Goal: Task Accomplishment & Management: Manage account settings

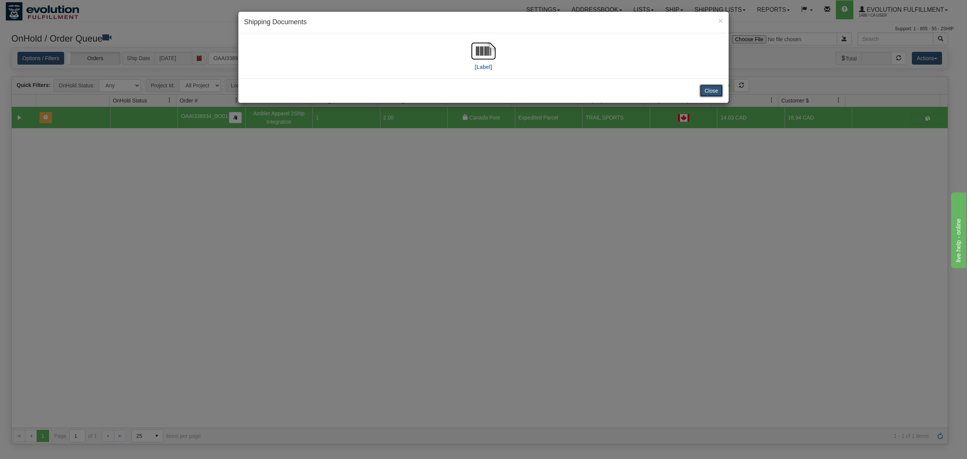
click at [712, 97] on button "Close" at bounding box center [710, 90] width 23 height 13
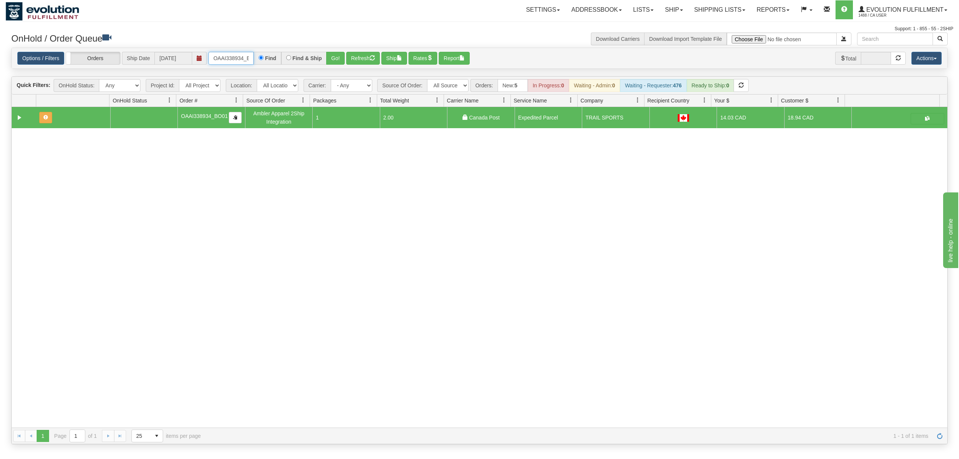
click at [231, 56] on input "OAAI338934_BO01" at bounding box center [230, 58] width 45 height 13
click at [341, 56] on button "Go!" at bounding box center [335, 58] width 19 height 13
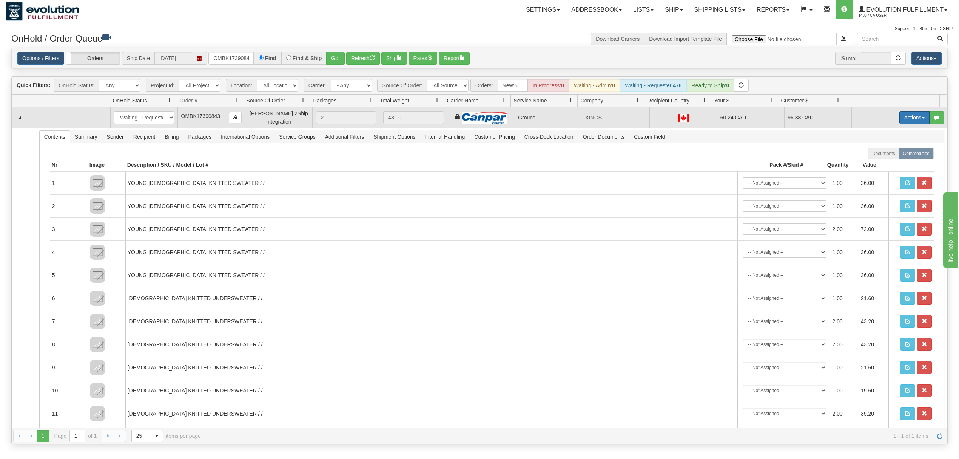
click at [915, 116] on button "Actions" at bounding box center [915, 117] width 30 height 13
click at [877, 162] on span "Ship" at bounding box center [885, 161] width 16 height 6
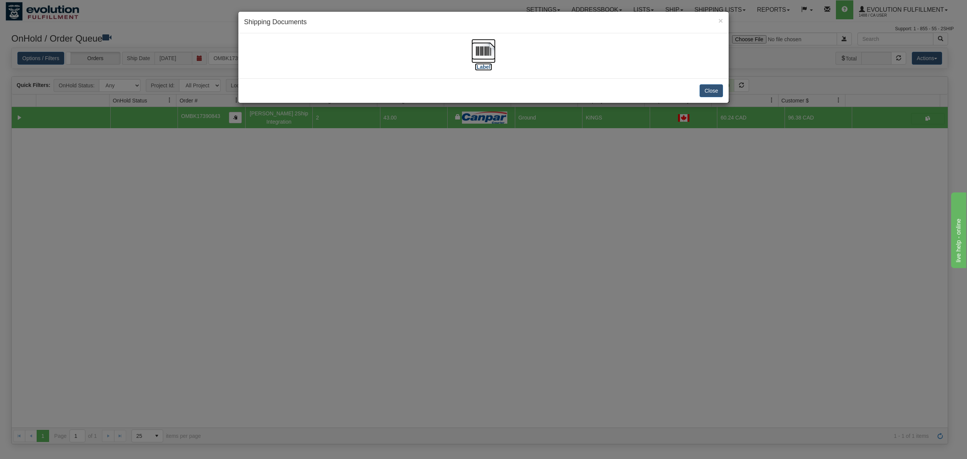
click at [485, 44] on img at bounding box center [483, 51] width 24 height 24
click at [712, 93] on button "Close" at bounding box center [710, 90] width 23 height 13
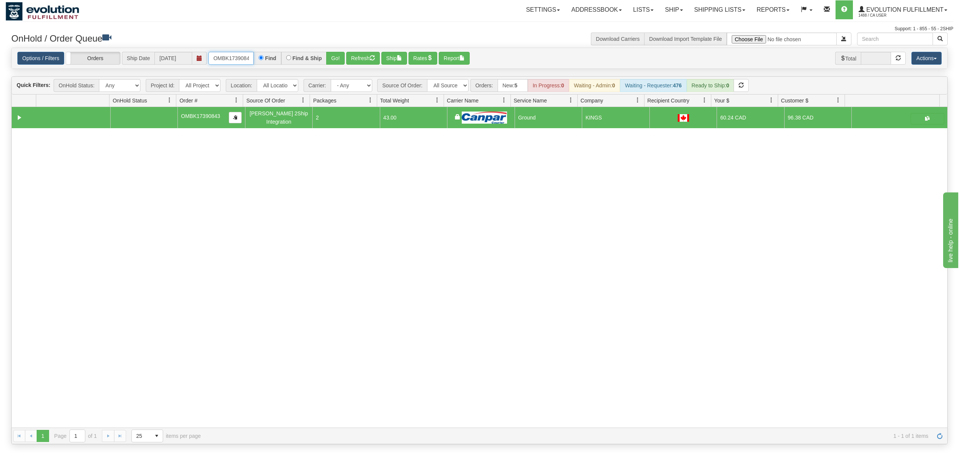
click at [235, 62] on input "OMBK17390843" at bounding box center [230, 58] width 45 height 13
click at [329, 62] on button "Go!" at bounding box center [335, 58] width 19 height 13
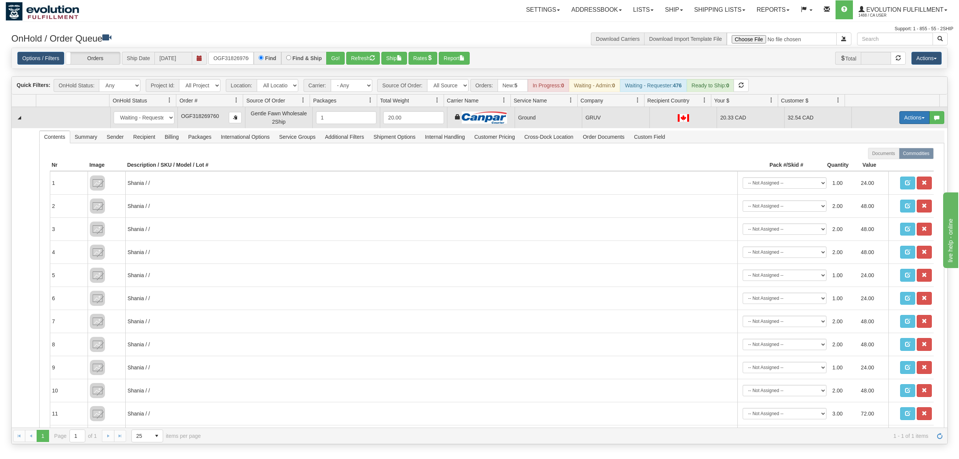
click at [902, 116] on button "Actions" at bounding box center [915, 117] width 30 height 13
click at [877, 162] on span at bounding box center [879, 160] width 5 height 5
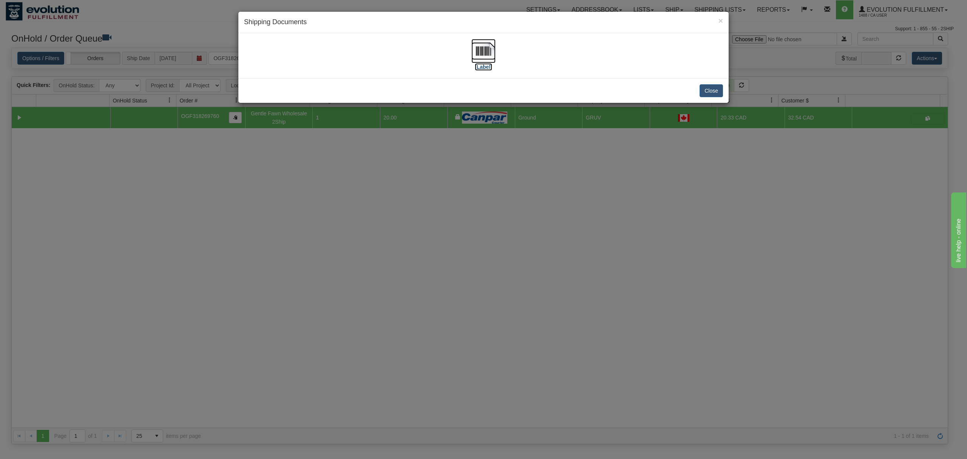
click at [475, 50] on img at bounding box center [483, 51] width 24 height 24
click at [718, 94] on button "Close" at bounding box center [710, 90] width 23 height 13
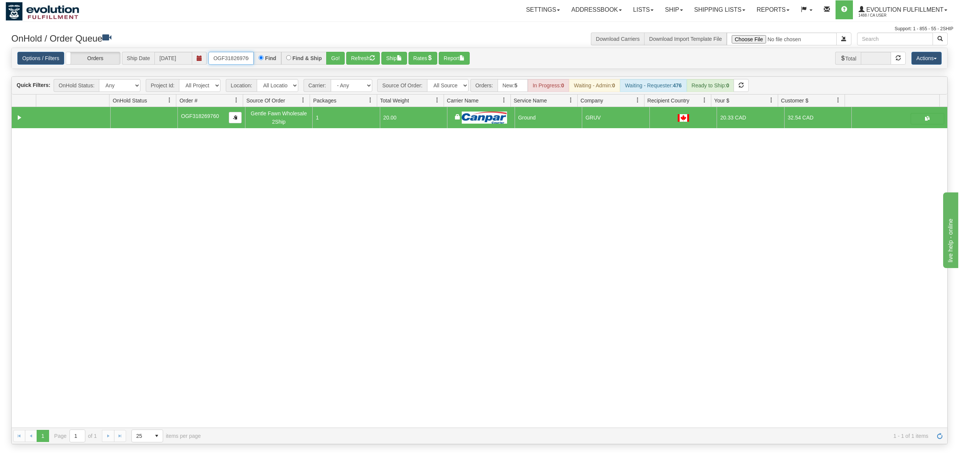
click at [221, 62] on input "OGF318269760" at bounding box center [230, 58] width 45 height 13
click at [339, 60] on button "Go!" at bounding box center [335, 58] width 19 height 13
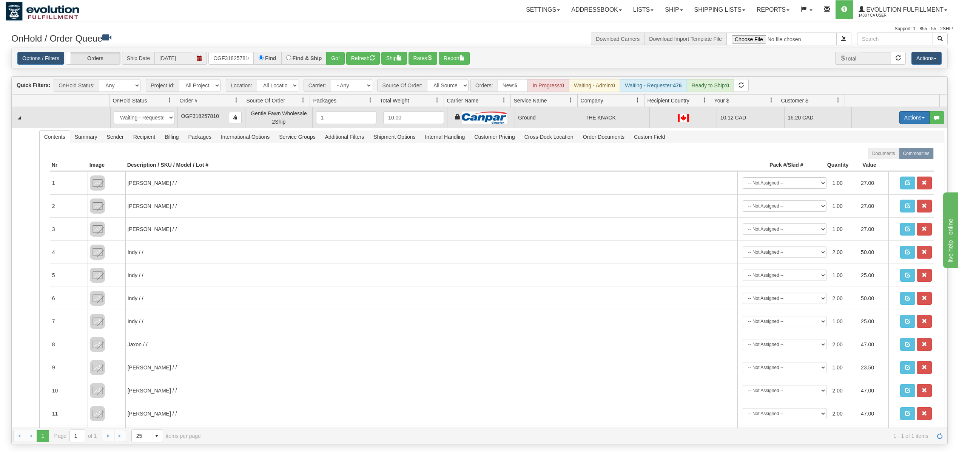
click at [910, 117] on button "Actions" at bounding box center [915, 117] width 30 height 13
click at [877, 163] on span "Ship" at bounding box center [885, 161] width 16 height 6
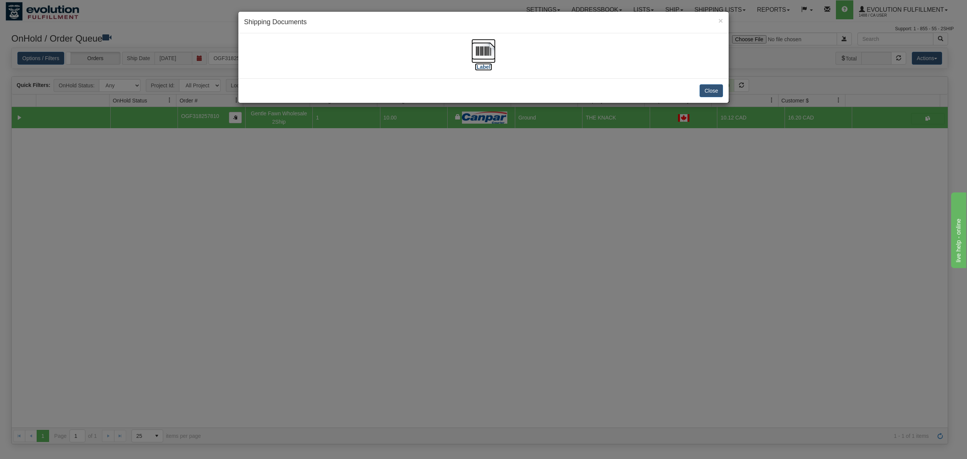
click at [482, 49] on img at bounding box center [483, 51] width 24 height 24
click at [712, 95] on button "Close" at bounding box center [710, 90] width 23 height 13
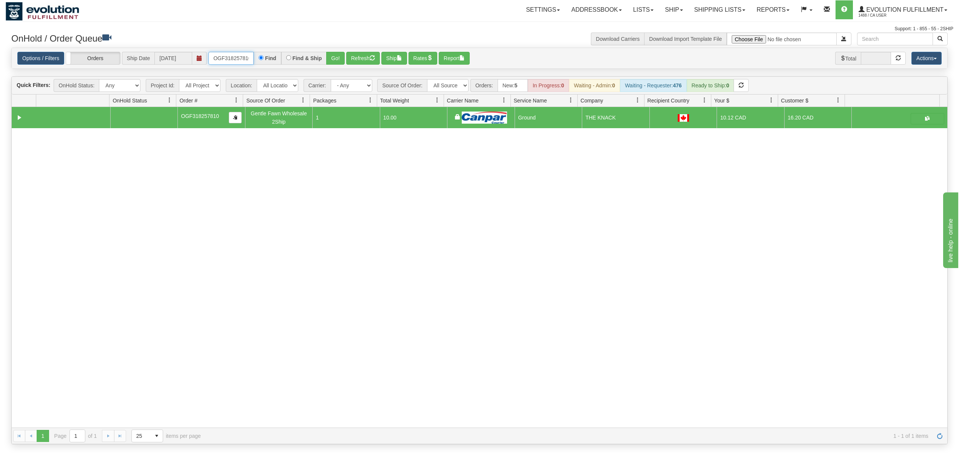
click at [224, 59] on input "OGF318257810" at bounding box center [230, 58] width 45 height 13
click at [334, 59] on button "Go!" at bounding box center [335, 58] width 19 height 13
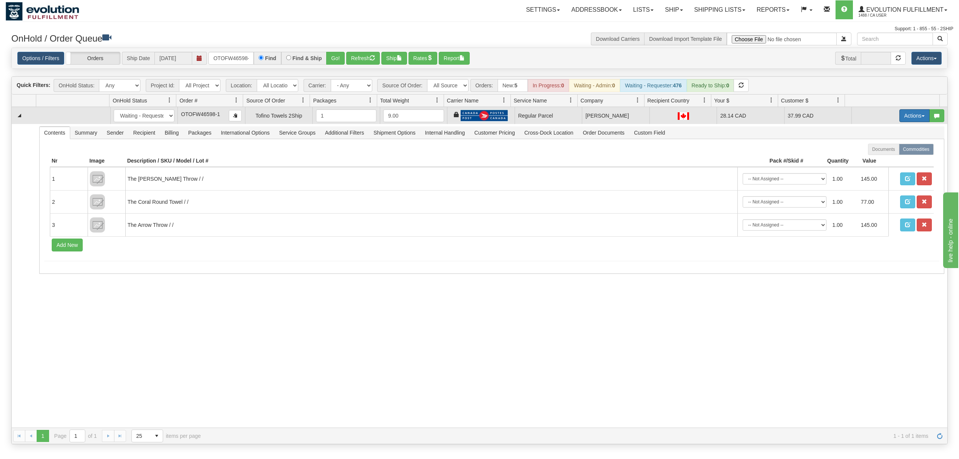
click at [913, 119] on button "Actions" at bounding box center [915, 115] width 30 height 13
click at [891, 153] on span "Rate All Services" at bounding box center [899, 150] width 45 height 6
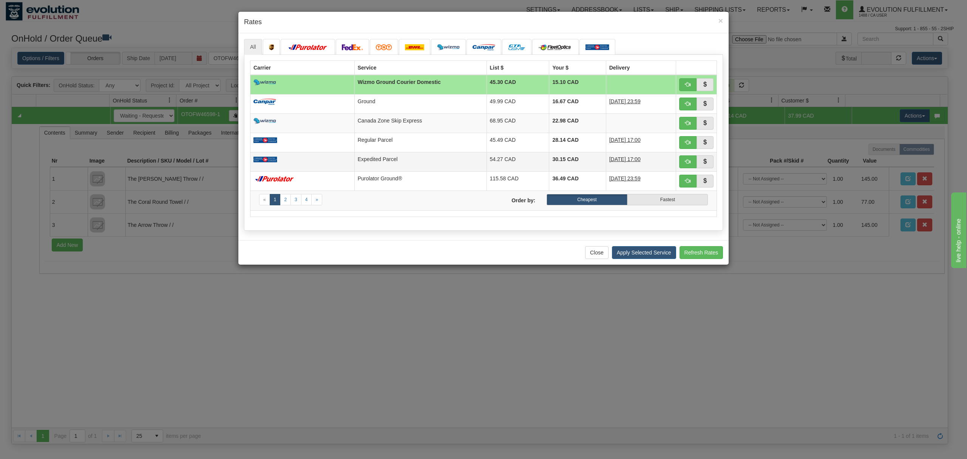
click at [413, 157] on td "Expedited Parcel" at bounding box center [420, 161] width 132 height 19
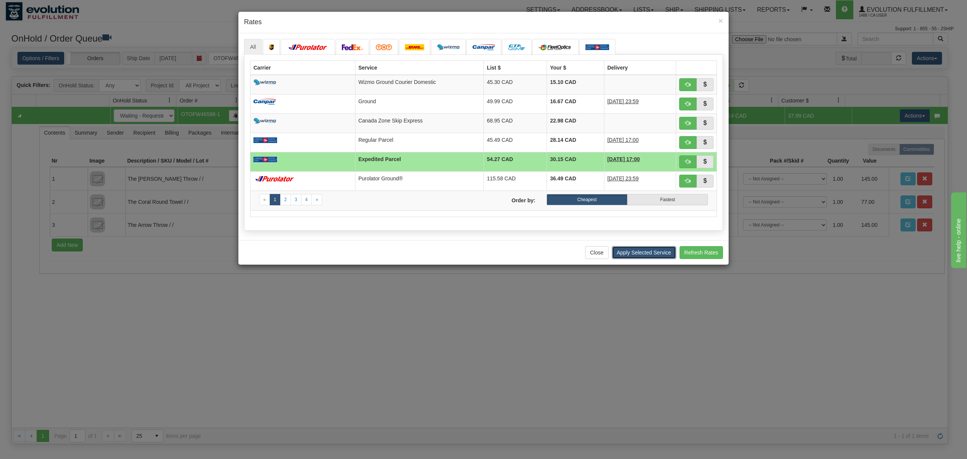
click at [624, 255] on button "Apply Selected Service" at bounding box center [644, 252] width 64 height 13
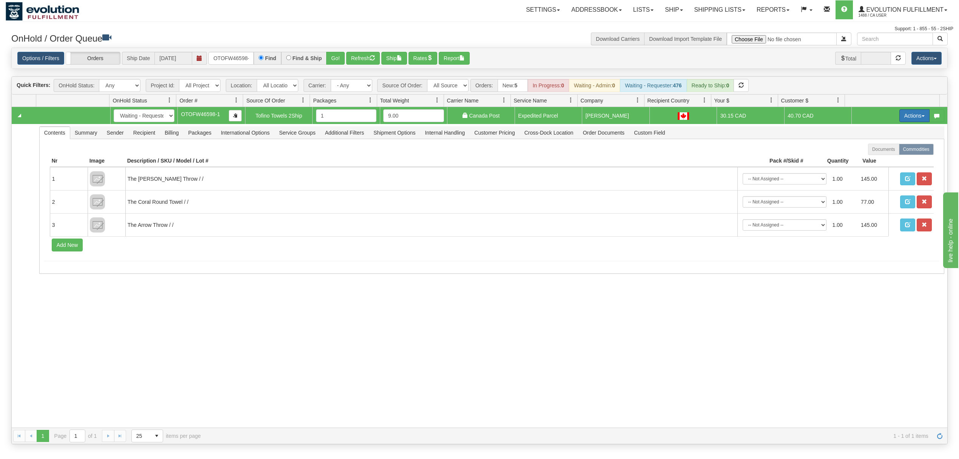
click at [900, 111] on button "Actions" at bounding box center [915, 115] width 30 height 13
click at [877, 162] on span "Ship" at bounding box center [885, 159] width 16 height 6
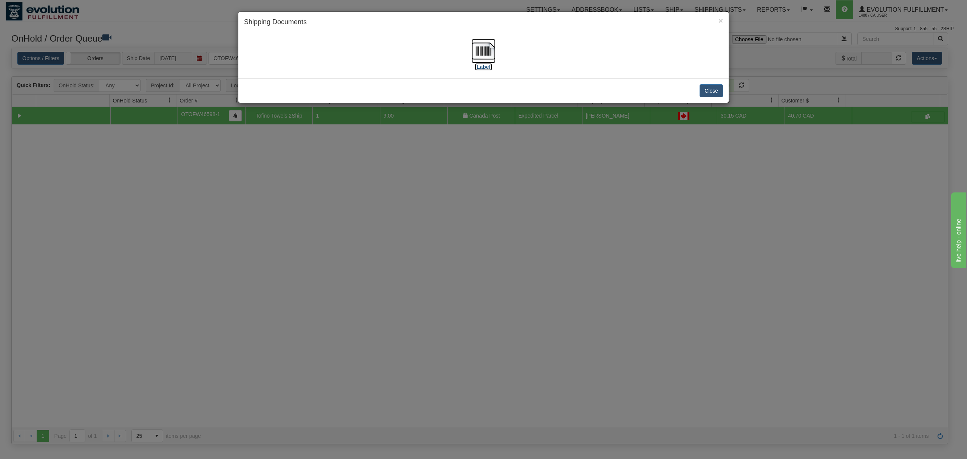
click at [482, 51] on img at bounding box center [483, 51] width 24 height 24
click at [715, 91] on button "Close" at bounding box center [710, 90] width 23 height 13
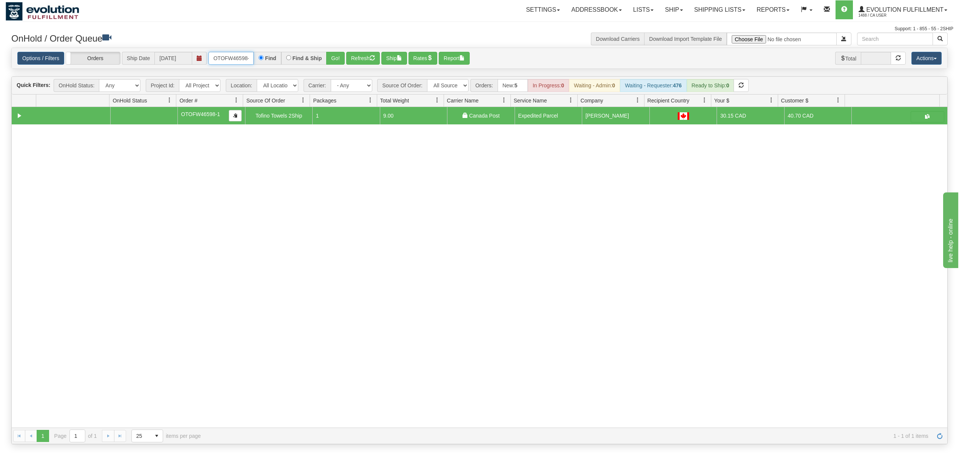
click at [236, 54] on input "OTOFW46598-1" at bounding box center [230, 58] width 45 height 13
click at [341, 59] on button "Go!" at bounding box center [335, 58] width 19 height 13
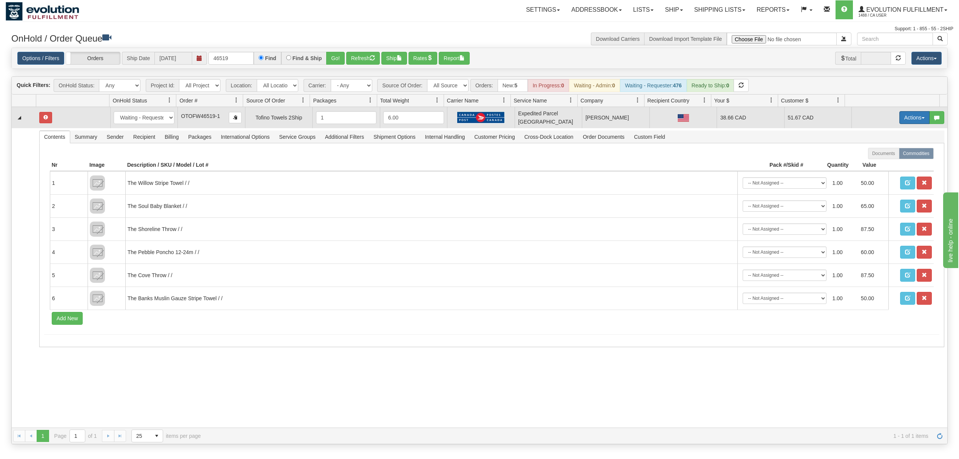
click at [907, 115] on button "Actions" at bounding box center [915, 117] width 30 height 13
click at [877, 161] on span "Ship" at bounding box center [885, 161] width 16 height 6
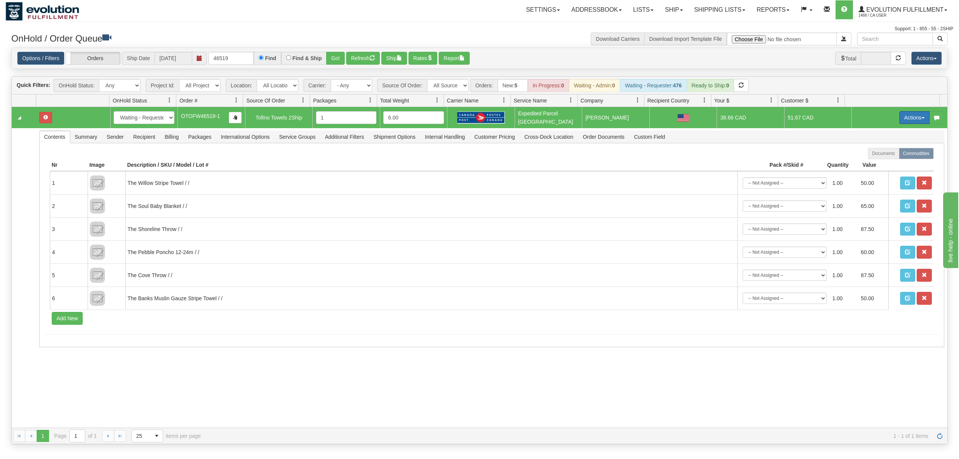
click at [900, 118] on button "Actions" at bounding box center [915, 117] width 30 height 13
click at [884, 132] on span "Open" at bounding box center [886, 132] width 18 height 6
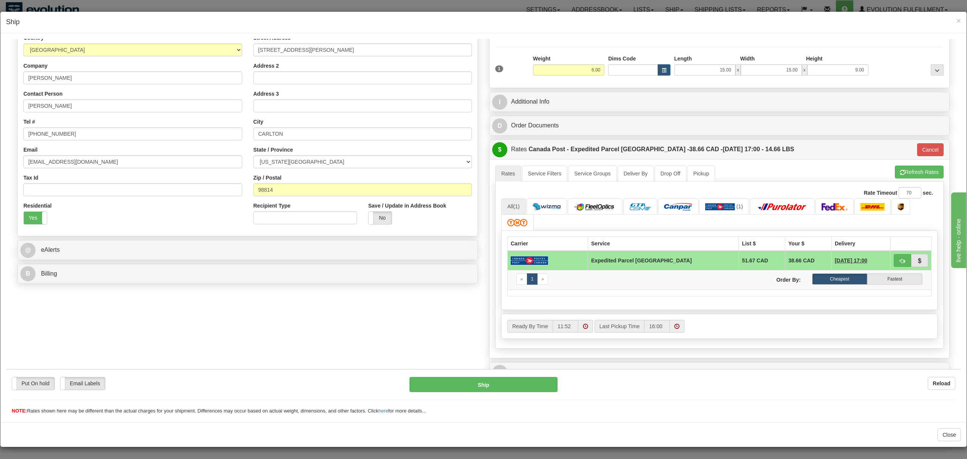
scroll to position [162, 0]
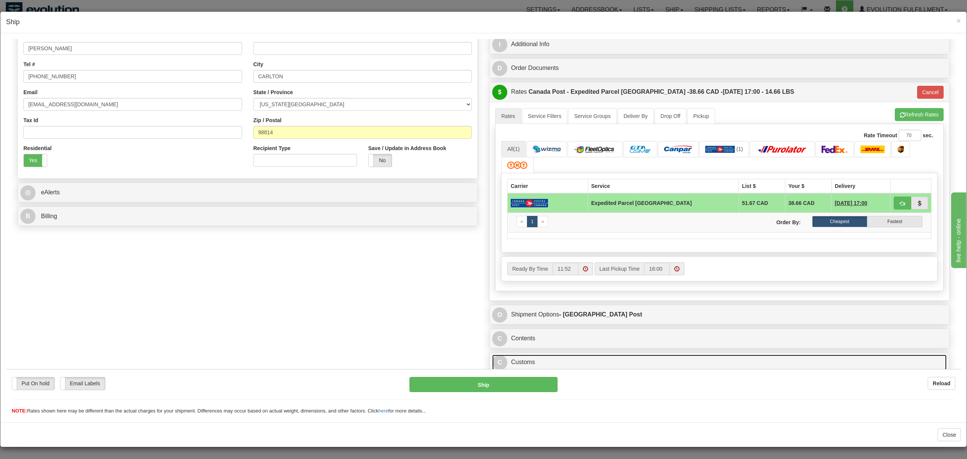
click at [605, 357] on link "C Customs" at bounding box center [719, 361] width 454 height 15
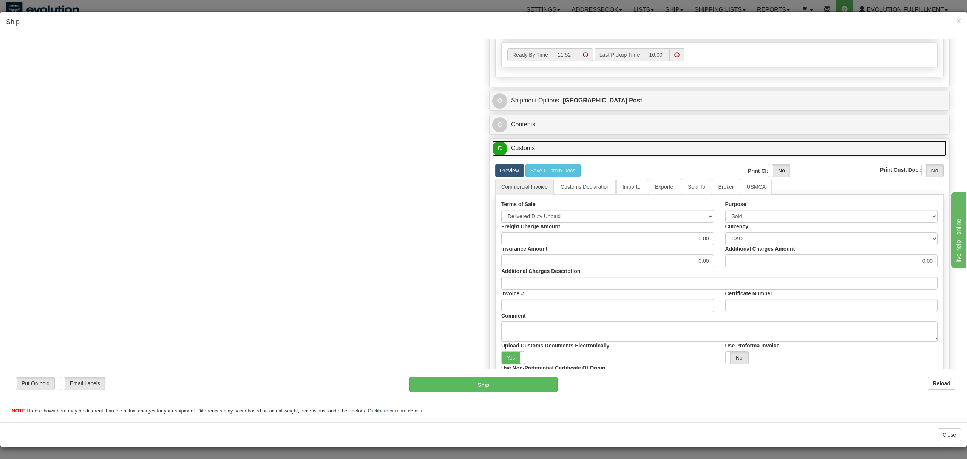
scroll to position [451, 0]
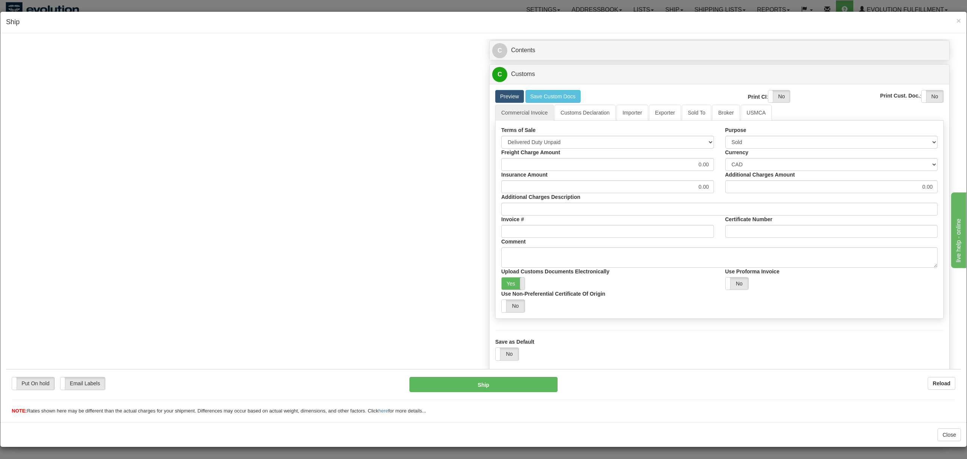
click at [520, 282] on span at bounding box center [525, 283] width 10 height 12
click at [490, 386] on button "Ship" at bounding box center [483, 383] width 148 height 15
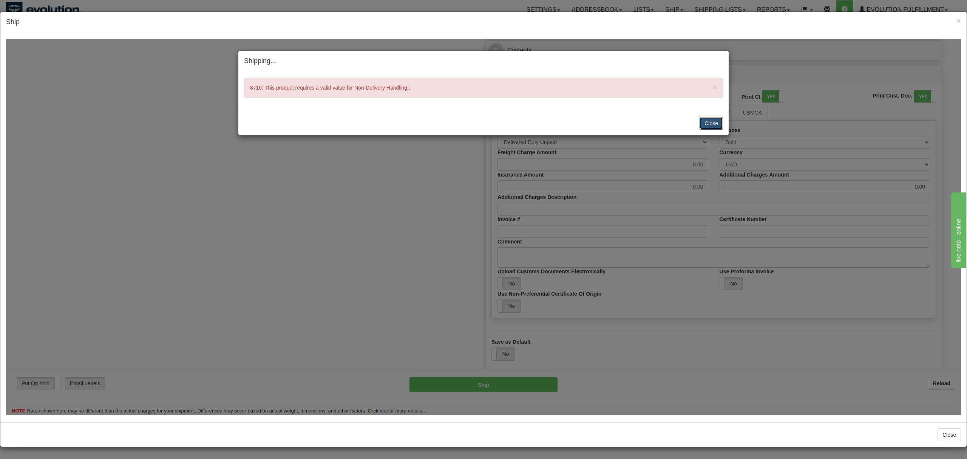
click at [710, 117] on button "Close" at bounding box center [710, 122] width 23 height 13
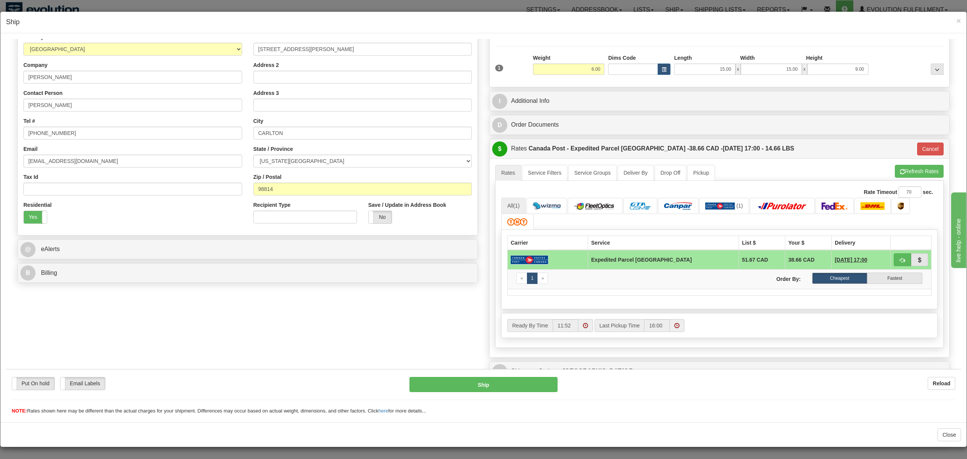
scroll to position [252, 0]
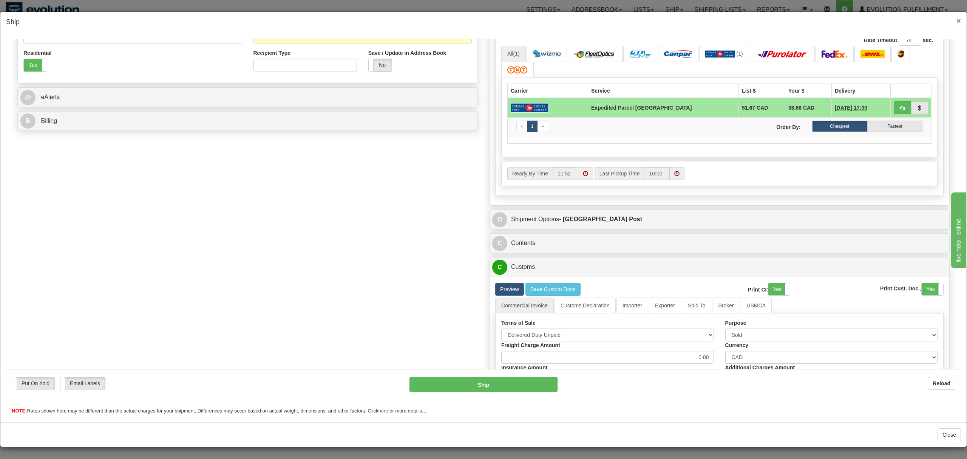
click at [959, 19] on span "×" at bounding box center [958, 20] width 5 height 9
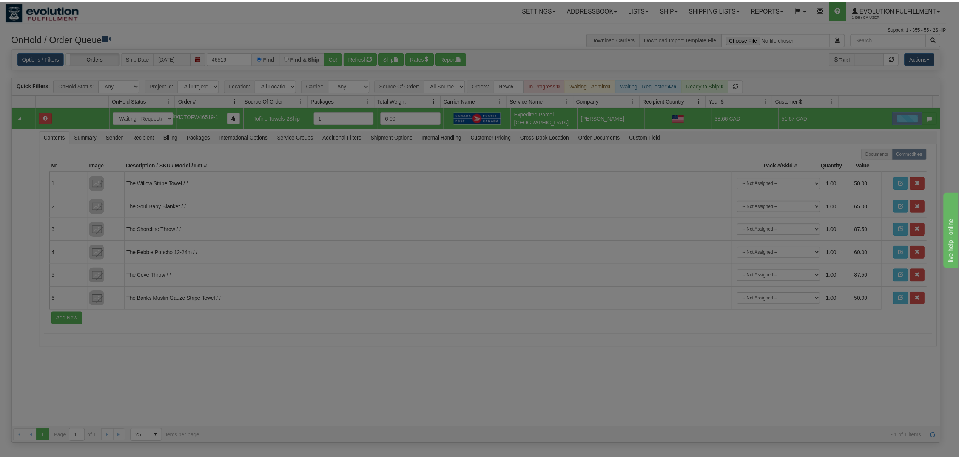
scroll to position [0, 0]
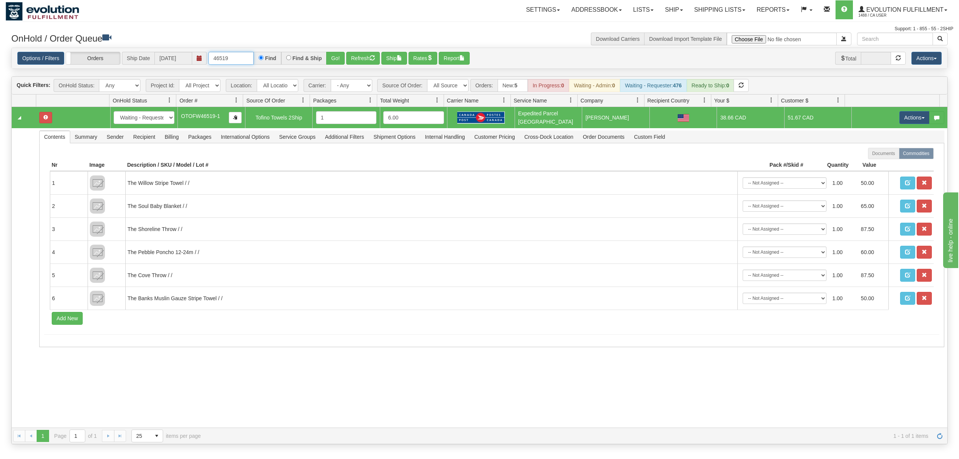
drag, startPoint x: 244, startPoint y: 59, endPoint x: 176, endPoint y: 71, distance: 69.1
click at [176, 71] on div "Is equal to Is not equal to Contains Does not contains CAD USD EUR ZAR RON ANG …" at bounding box center [480, 246] width 948 height 397
click at [332, 59] on button "Go!" at bounding box center [335, 58] width 19 height 13
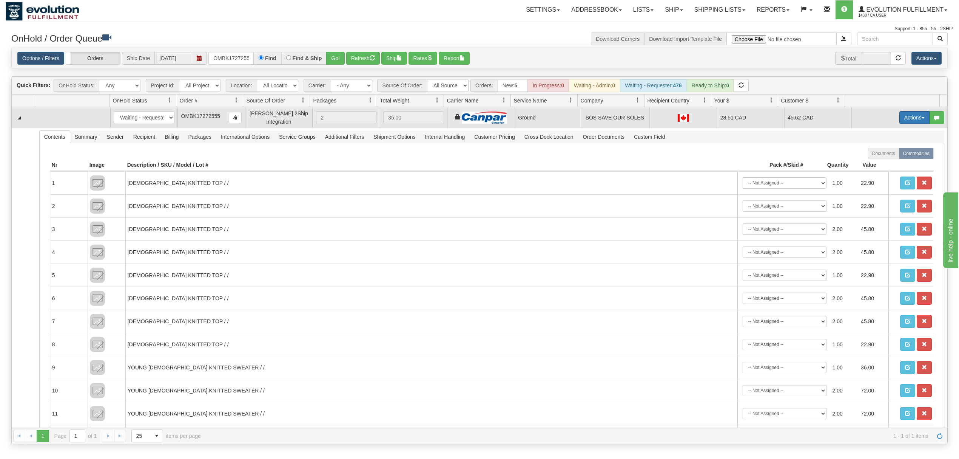
click at [911, 121] on button "Actions" at bounding box center [915, 117] width 30 height 13
click at [877, 161] on span "Ship" at bounding box center [885, 161] width 16 height 6
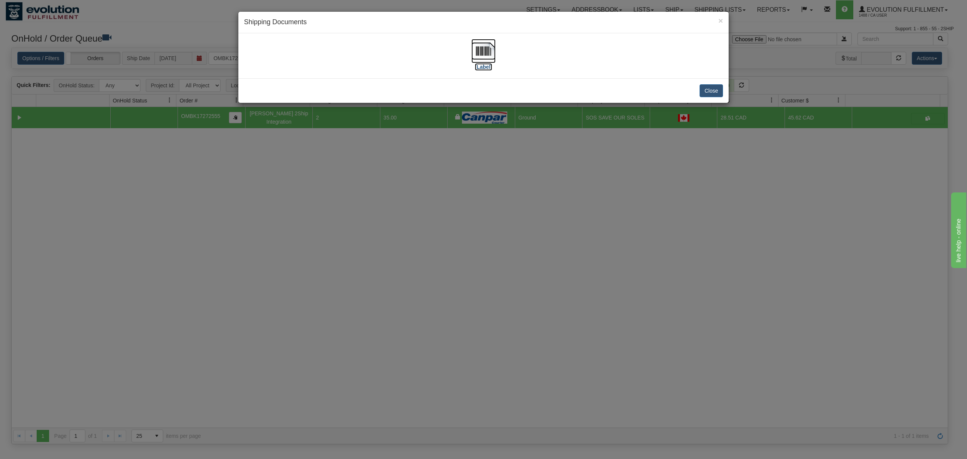
click at [479, 52] on img at bounding box center [483, 51] width 24 height 24
click at [712, 93] on button "Close" at bounding box center [710, 90] width 23 height 13
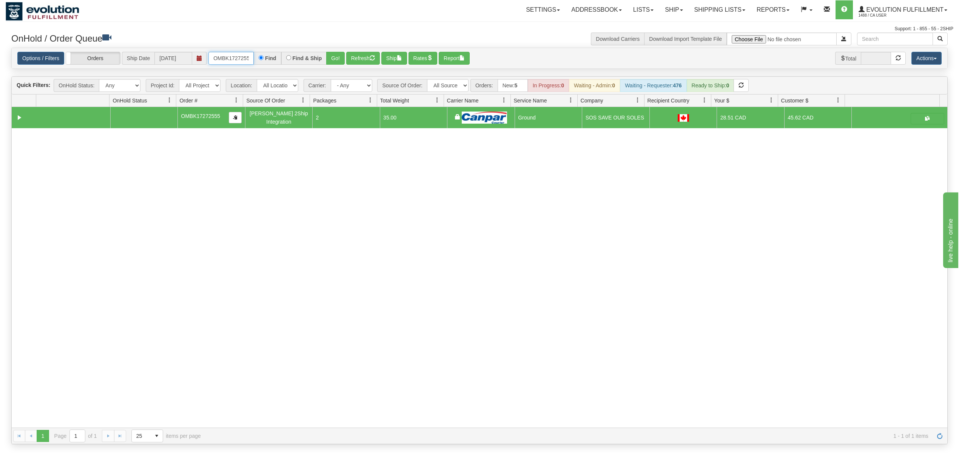
click at [227, 55] on input "OMBK17272555" at bounding box center [230, 58] width 45 height 13
click at [227, 56] on input "OMBK17272555" at bounding box center [230, 58] width 45 height 13
click at [229, 56] on input "OMBK17272555" at bounding box center [230, 58] width 45 height 13
click at [342, 51] on div "Options / Filters Group Shipments Orders Ship Date 08/15/2025 OTOFW46519-1 Find…" at bounding box center [480, 58] width 936 height 21
click at [341, 56] on button "Go!" at bounding box center [335, 58] width 19 height 13
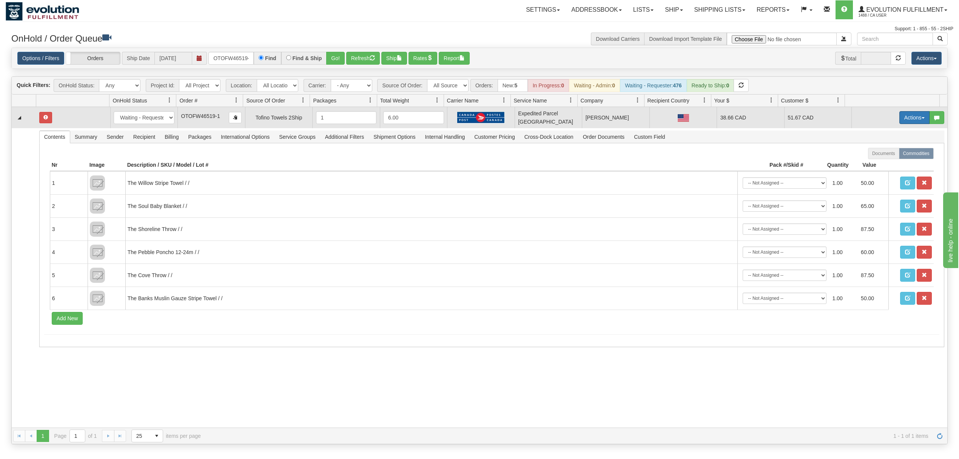
click at [903, 115] on button "Actions" at bounding box center [915, 117] width 30 height 13
click at [888, 132] on link "Open" at bounding box center [899, 132] width 60 height 10
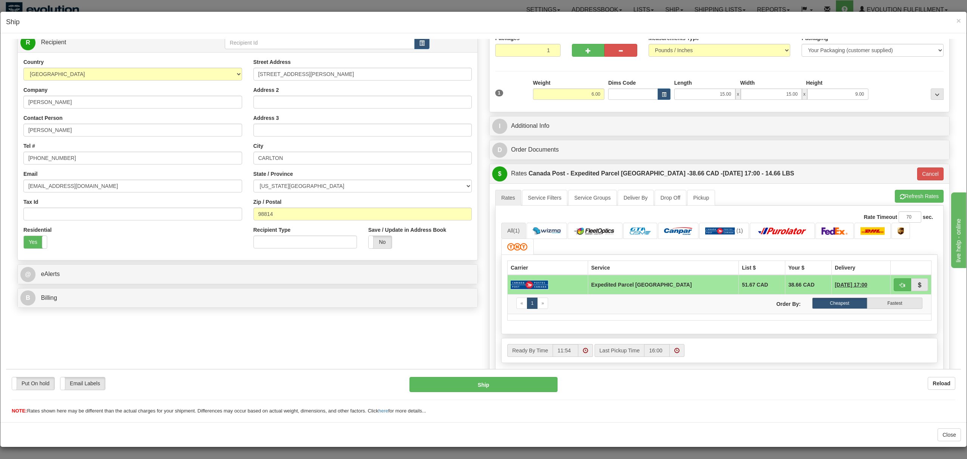
scroll to position [162, 0]
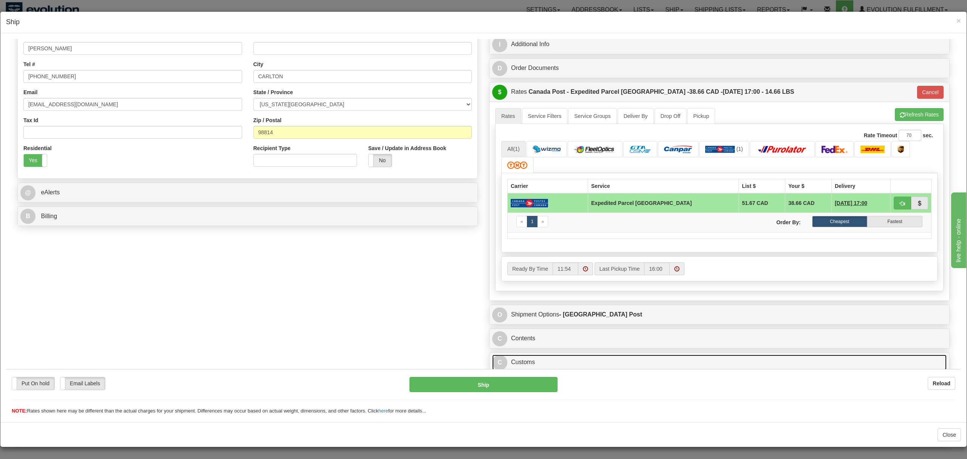
click at [594, 354] on link "C Customs" at bounding box center [719, 361] width 454 height 15
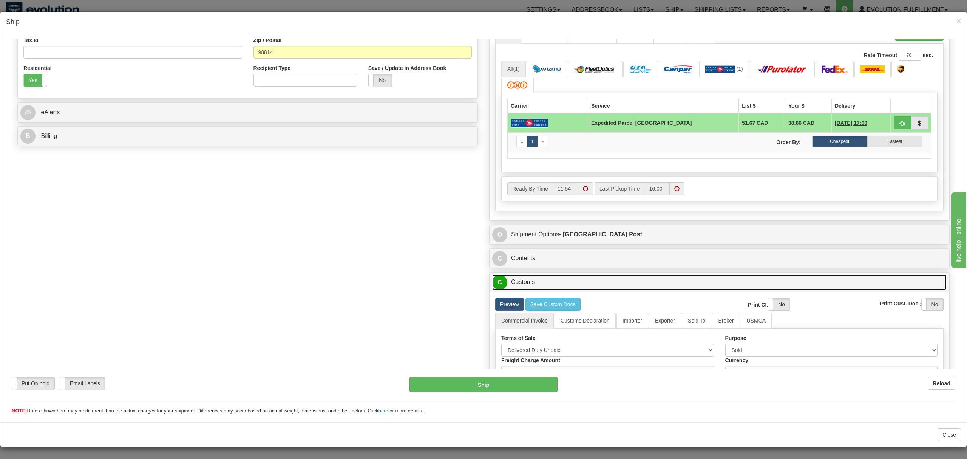
scroll to position [451, 0]
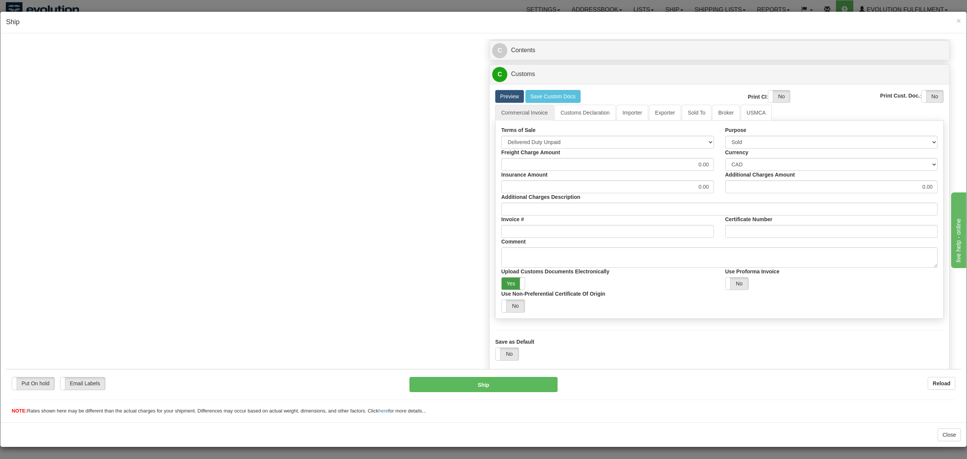
click at [507, 280] on label "Yes" at bounding box center [513, 283] width 23 height 12
click at [494, 380] on button "Ship" at bounding box center [483, 383] width 148 height 15
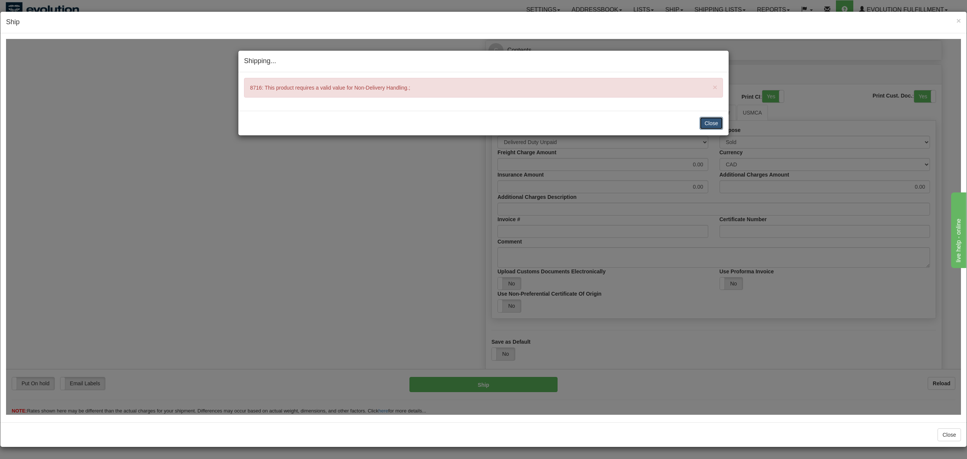
click at [709, 124] on button "Close" at bounding box center [710, 122] width 23 height 13
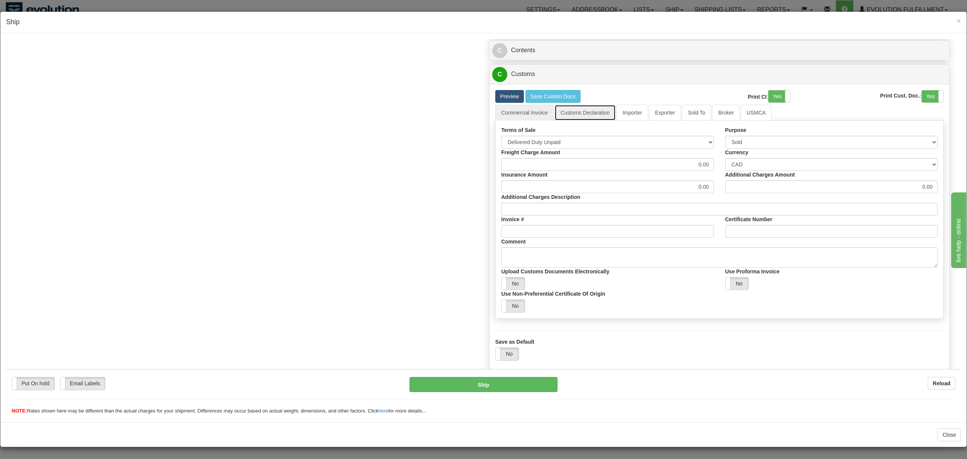
click at [589, 113] on link "Customs Declaration" at bounding box center [584, 112] width 61 height 16
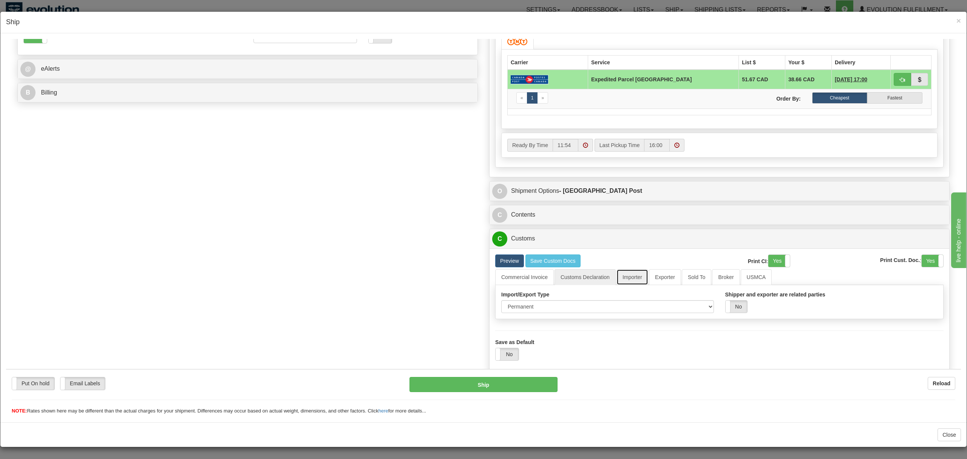
click at [622, 275] on link "Importer" at bounding box center [632, 277] width 32 height 16
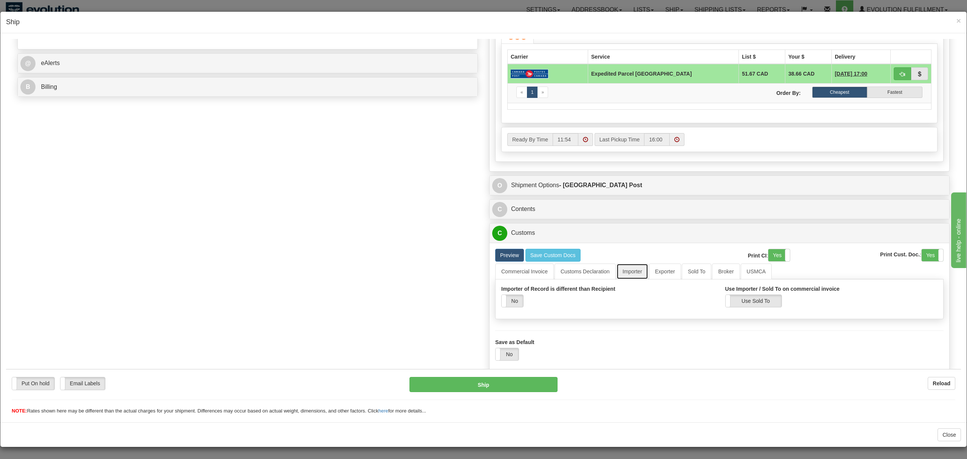
scroll to position [292, 0]
click at [664, 271] on link "Exporter" at bounding box center [665, 271] width 32 height 16
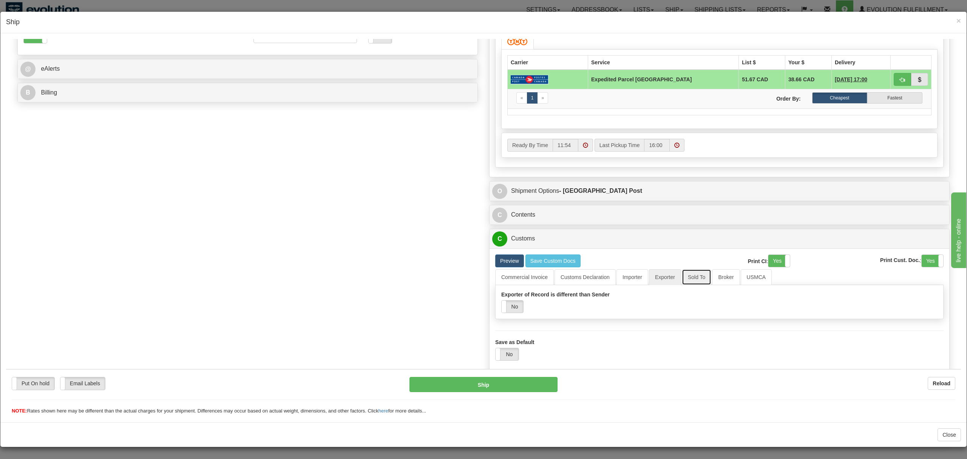
click at [691, 277] on link "Sold To" at bounding box center [696, 277] width 29 height 16
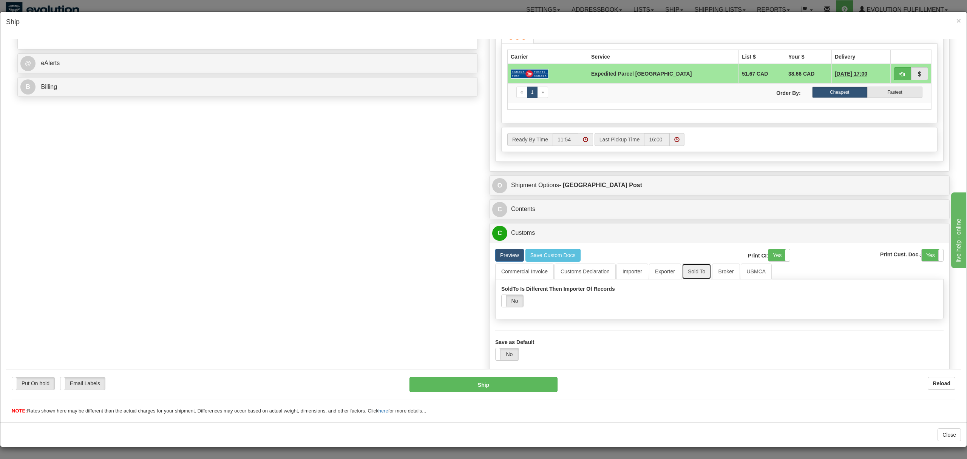
scroll to position [292, 0]
click at [732, 267] on link "Broker" at bounding box center [726, 271] width 28 height 16
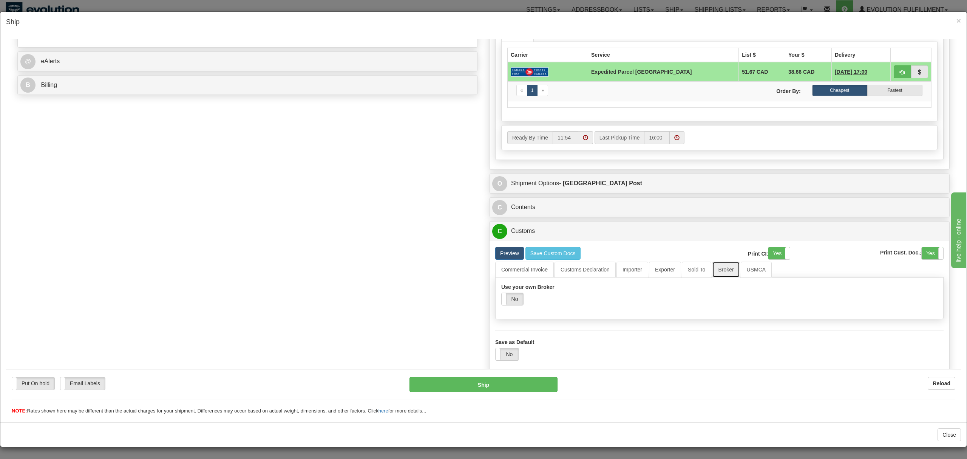
scroll to position [294, 0]
click at [753, 265] on link "USMCA" at bounding box center [756, 269] width 31 height 16
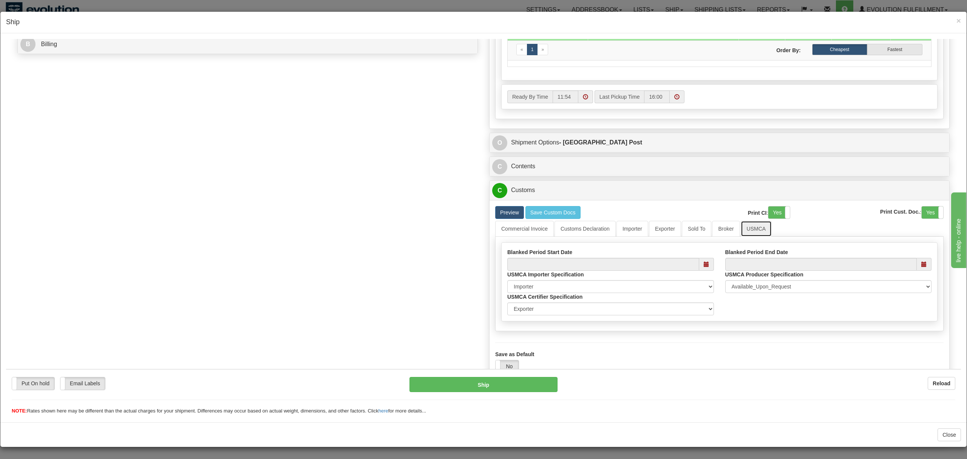
scroll to position [347, 0]
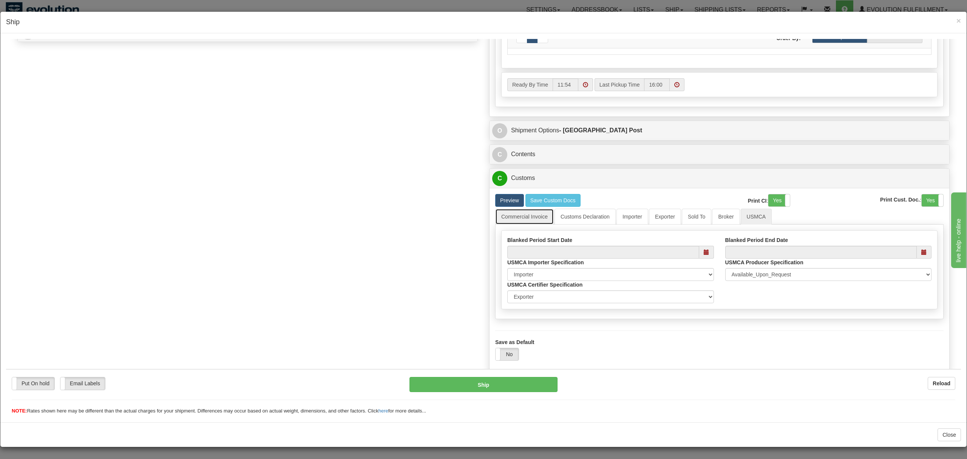
click at [510, 211] on link "Commercial Invoice" at bounding box center [524, 216] width 59 height 16
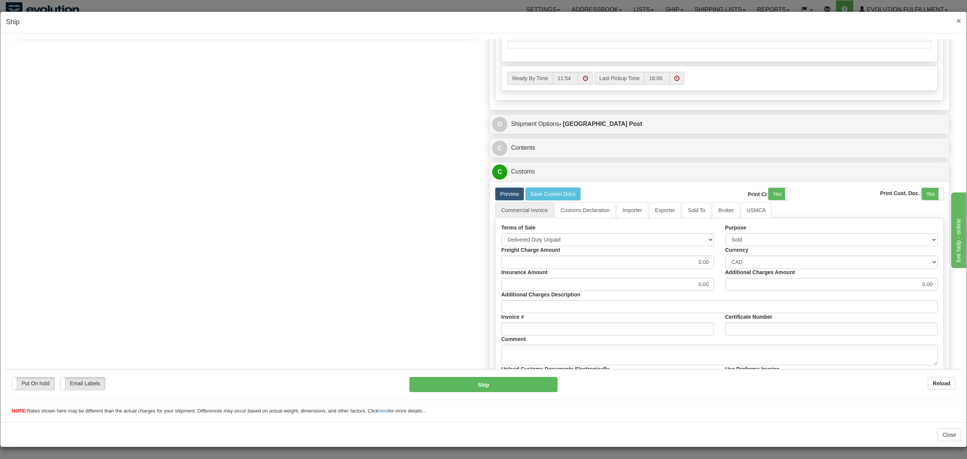
click at [958, 17] on span "×" at bounding box center [958, 20] width 5 height 9
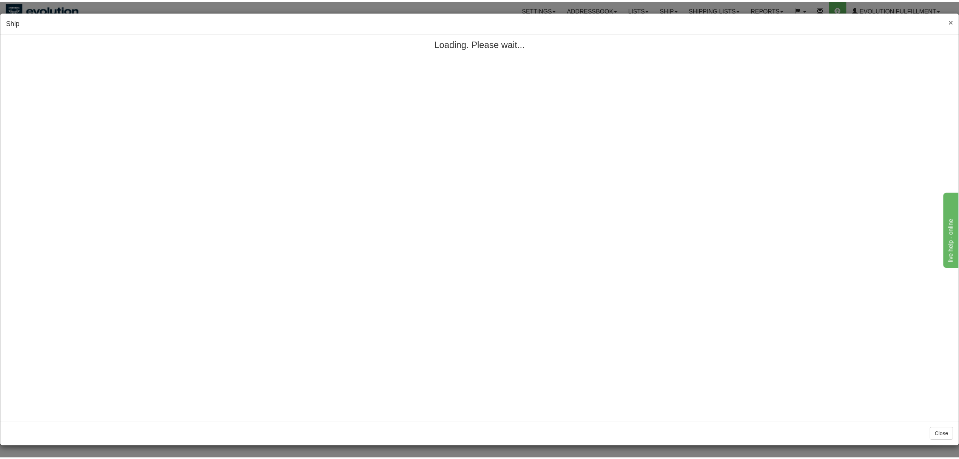
scroll to position [0, 0]
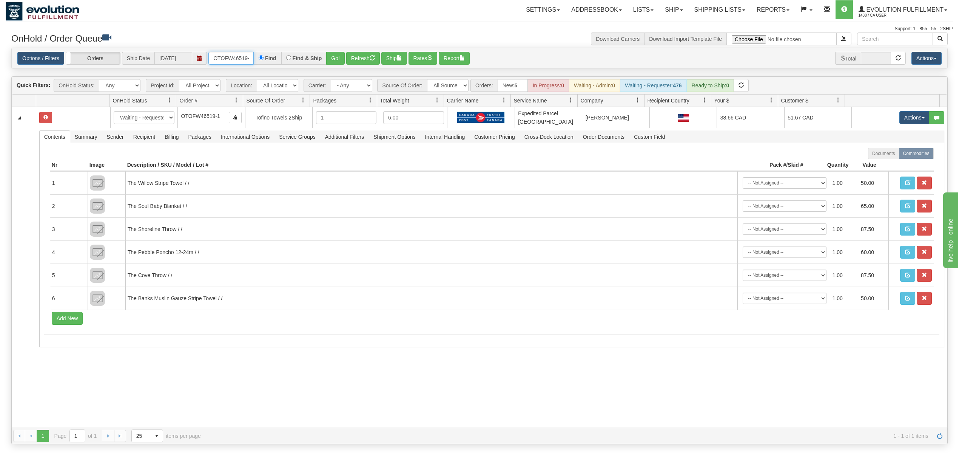
click at [235, 59] on input "OTOFW46519-1" at bounding box center [230, 58] width 45 height 13
type input "321001"
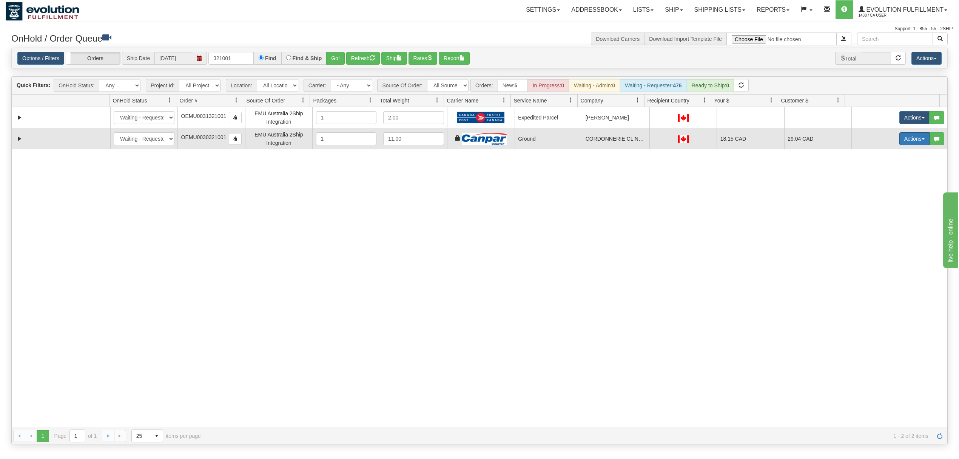
click at [913, 142] on button "Actions" at bounding box center [915, 138] width 30 height 13
click at [880, 185] on span "Ship" at bounding box center [885, 182] width 16 height 6
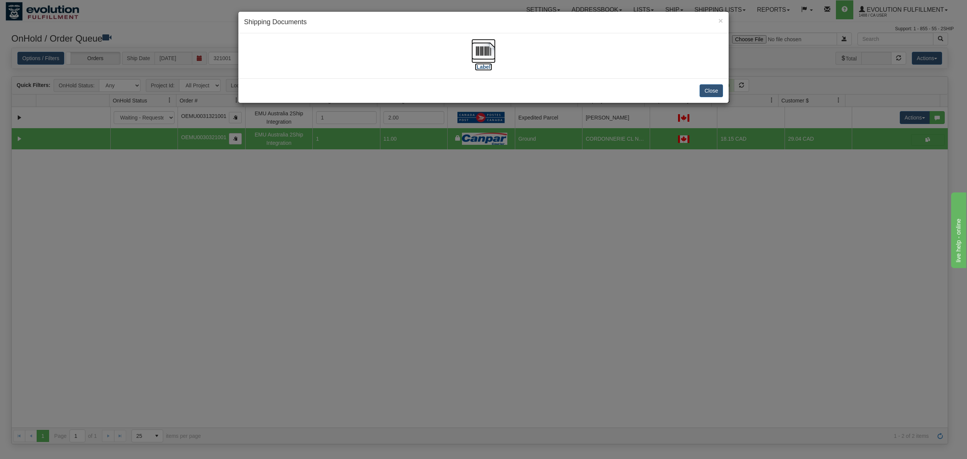
click at [479, 47] on img at bounding box center [483, 51] width 24 height 24
click at [711, 93] on button "Close" at bounding box center [710, 90] width 23 height 13
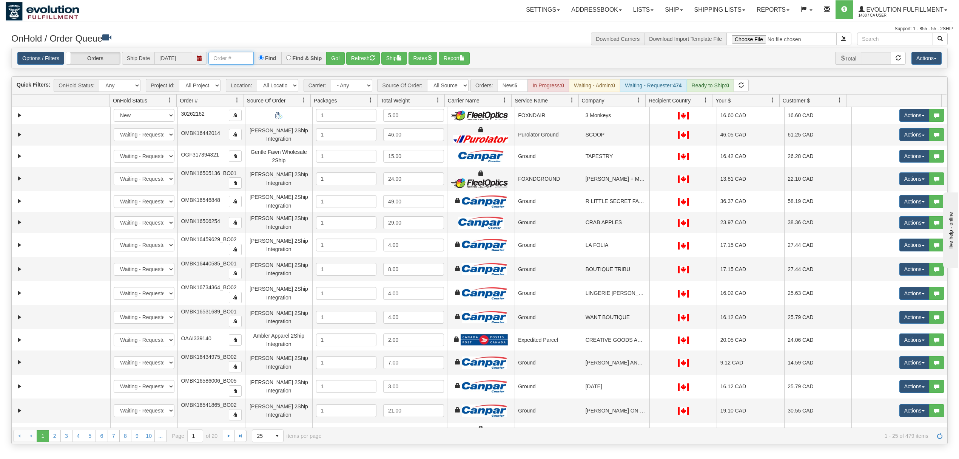
click at [231, 62] on input "text" at bounding box center [230, 58] width 45 height 13
click at [337, 63] on button "Go!" at bounding box center [335, 58] width 19 height 13
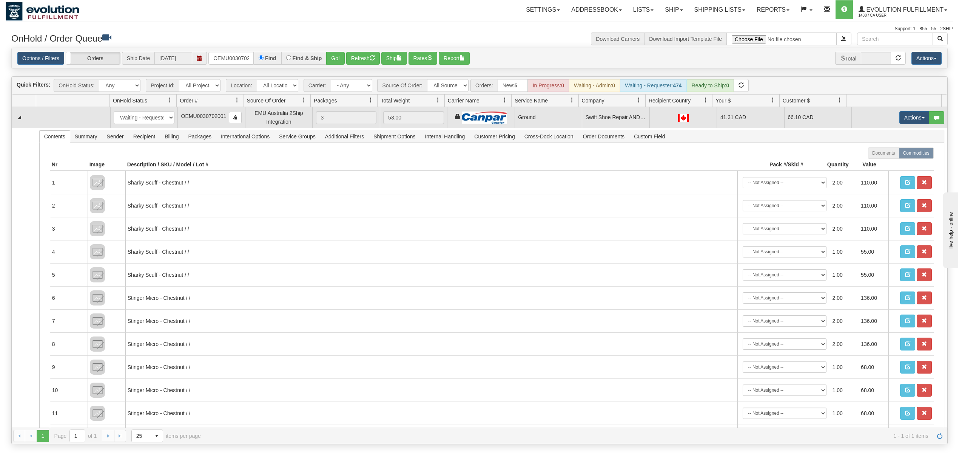
click at [903, 111] on td "Actions Open Refresh Rates Rate All Services Ship Delete Edit Items" at bounding box center [900, 117] width 96 height 21
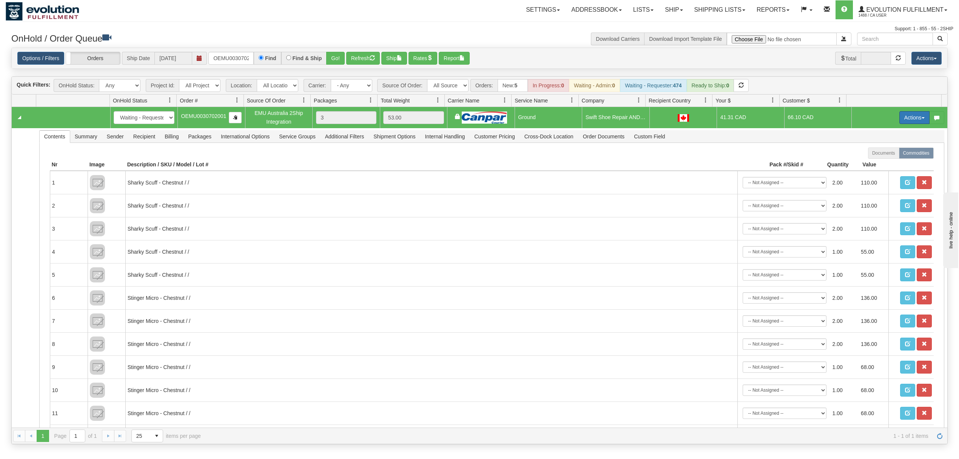
click at [903, 114] on button "Actions" at bounding box center [915, 117] width 30 height 13
click at [877, 161] on span "Ship" at bounding box center [885, 161] width 16 height 6
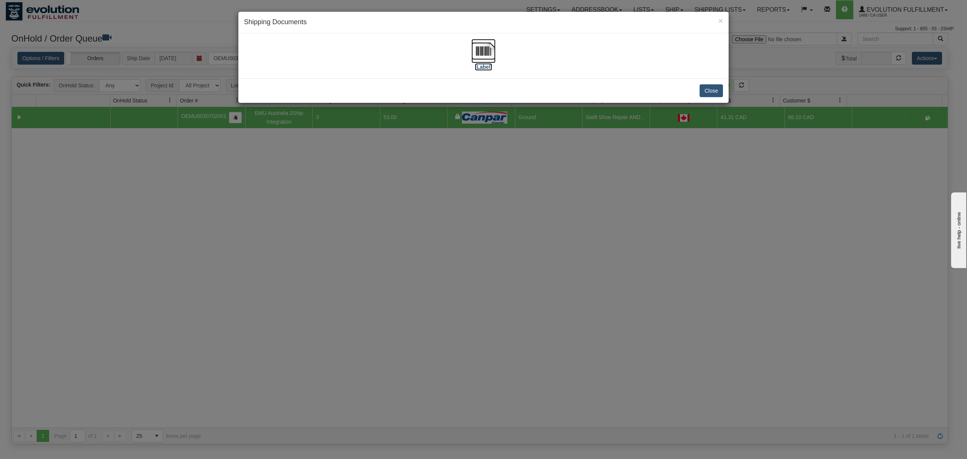
click at [481, 49] on img at bounding box center [483, 51] width 24 height 24
click at [713, 93] on button "Close" at bounding box center [710, 90] width 23 height 13
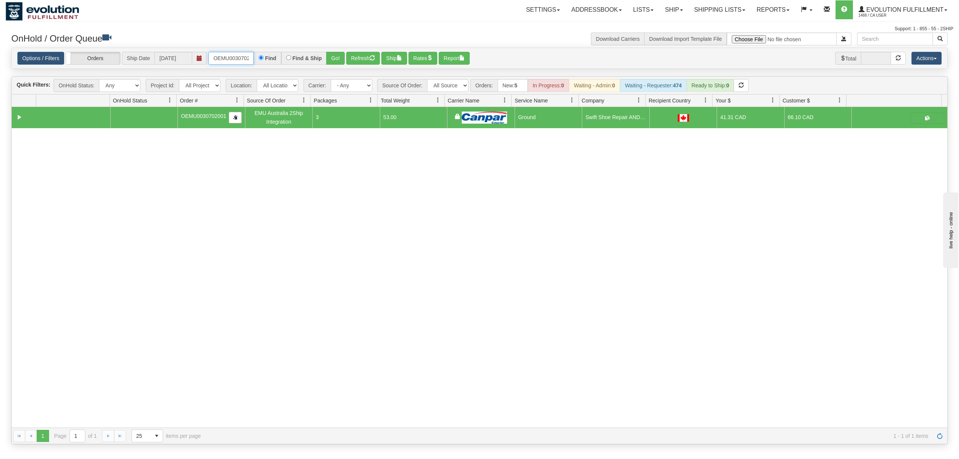
click at [224, 58] on input "OEMU0030702001" at bounding box center [230, 58] width 45 height 13
click at [223, 60] on input "OEMU0030702001" at bounding box center [230, 58] width 45 height 13
paste input "16533236_BO03"
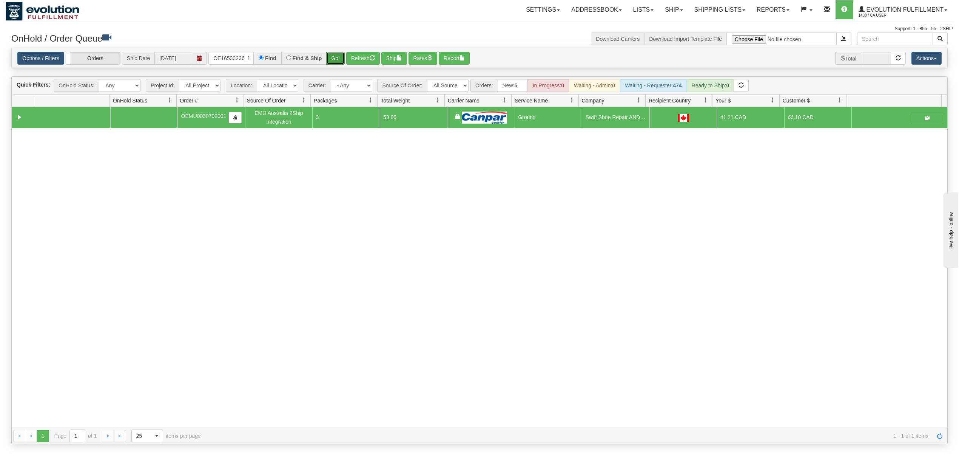
click at [341, 57] on button "Go!" at bounding box center [335, 58] width 19 height 13
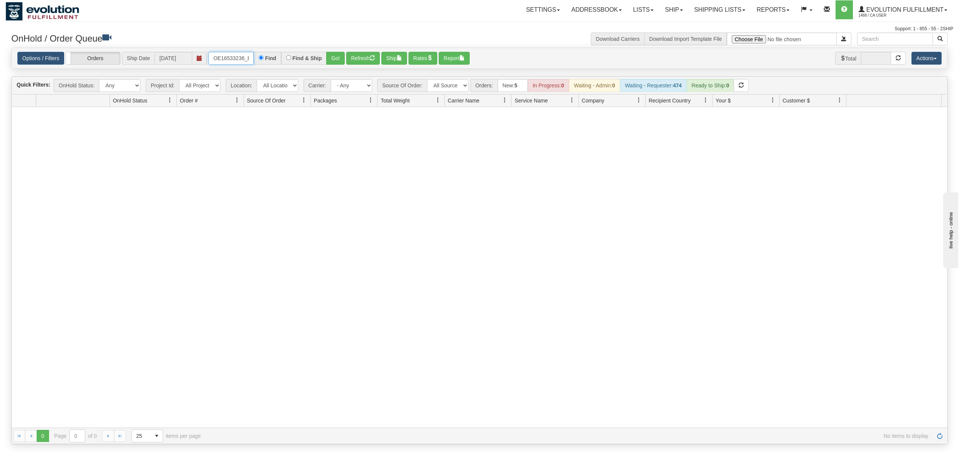
drag, startPoint x: 222, startPoint y: 61, endPoint x: 205, endPoint y: 64, distance: 17.2
click at [205, 64] on div "Options / Filters Group Shipments Orders Ship Date 08/15/2025 OE16533236_BO03MU…" at bounding box center [479, 58] width 925 height 13
type input "16533236_BO03MU0030702001"
drag, startPoint x: 210, startPoint y: 58, endPoint x: 301, endPoint y: 58, distance: 91.0
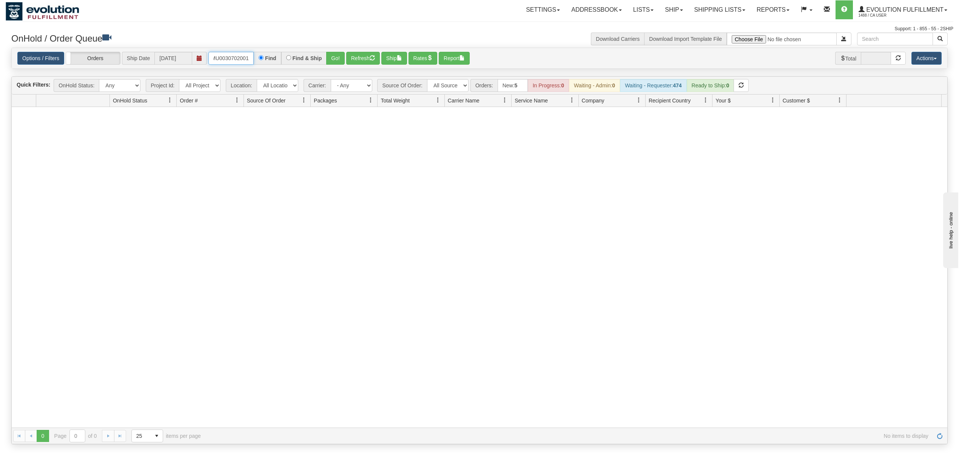
click at [301, 58] on div "16533236_BO03MU0030702001 Find Find & Ship Go!" at bounding box center [276, 58] width 136 height 13
paste input "16533236_BO03"
click at [340, 57] on button "Go!" at bounding box center [335, 58] width 19 height 13
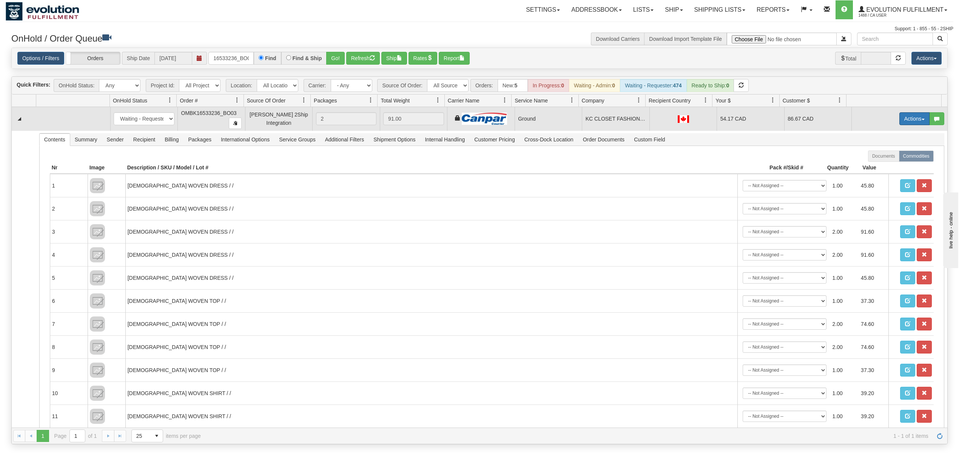
click at [900, 118] on button "Actions" at bounding box center [915, 118] width 30 height 13
click at [880, 156] on span "Rate All Services" at bounding box center [899, 153] width 45 height 6
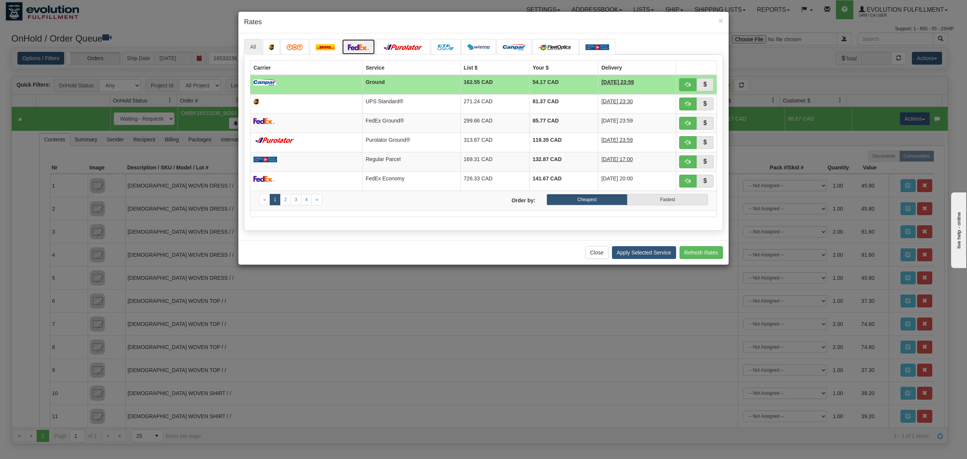
click at [369, 45] on img at bounding box center [358, 47] width 21 height 6
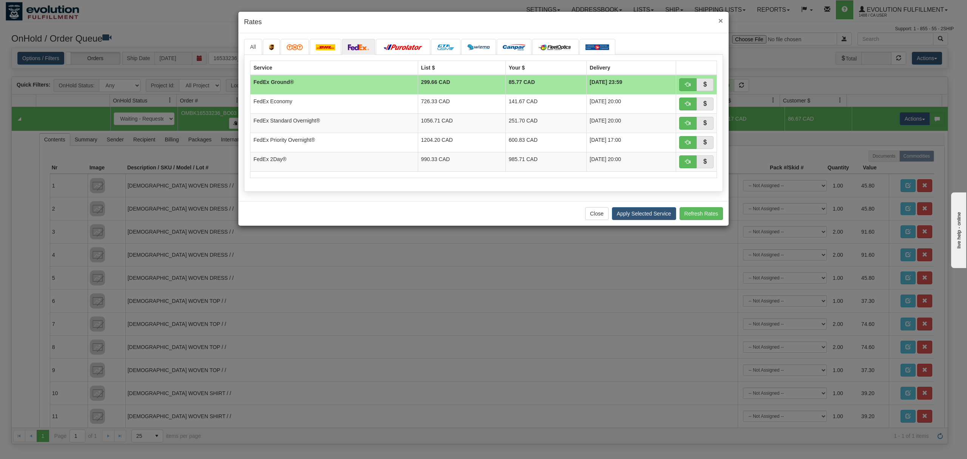
click at [723, 19] on span "×" at bounding box center [720, 20] width 5 height 9
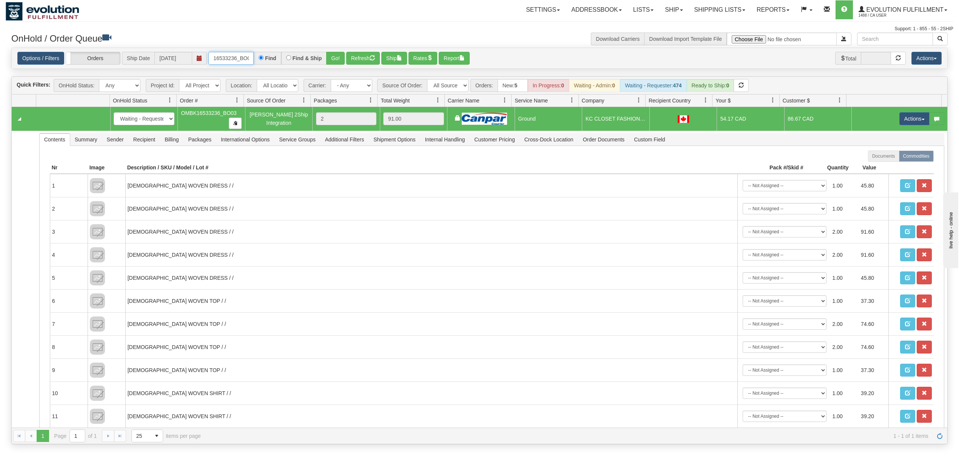
click at [246, 57] on input "16533236_BO03" at bounding box center [230, 58] width 45 height 13
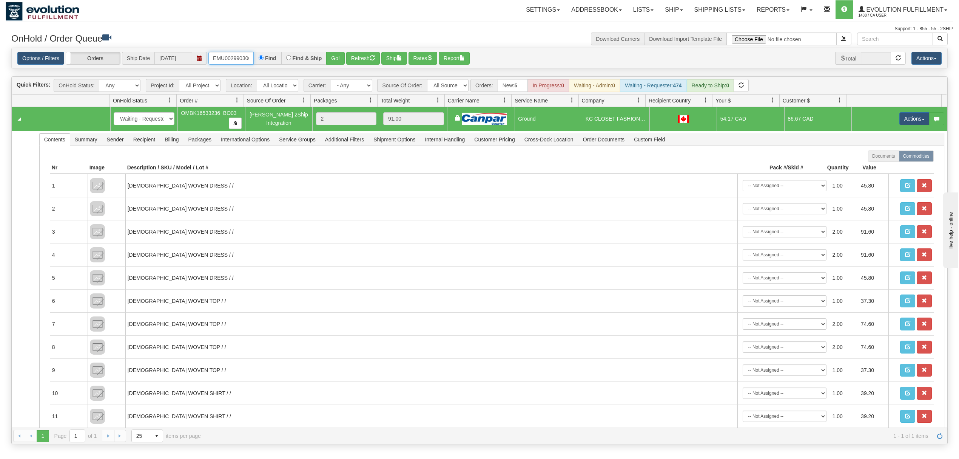
type input "OEMU0029903001"
click at [329, 58] on button "Go!" at bounding box center [335, 58] width 19 height 13
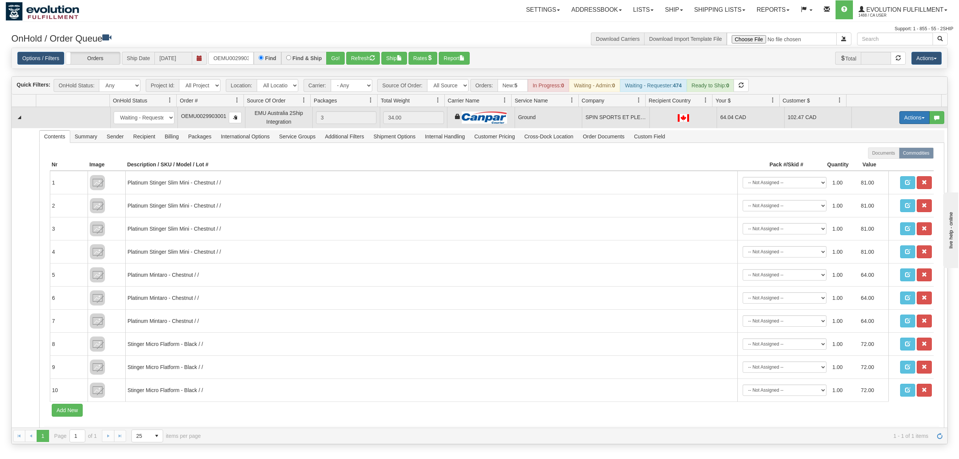
click at [911, 114] on button "Actions" at bounding box center [915, 117] width 30 height 13
click at [877, 161] on span "Ship" at bounding box center [885, 161] width 16 height 6
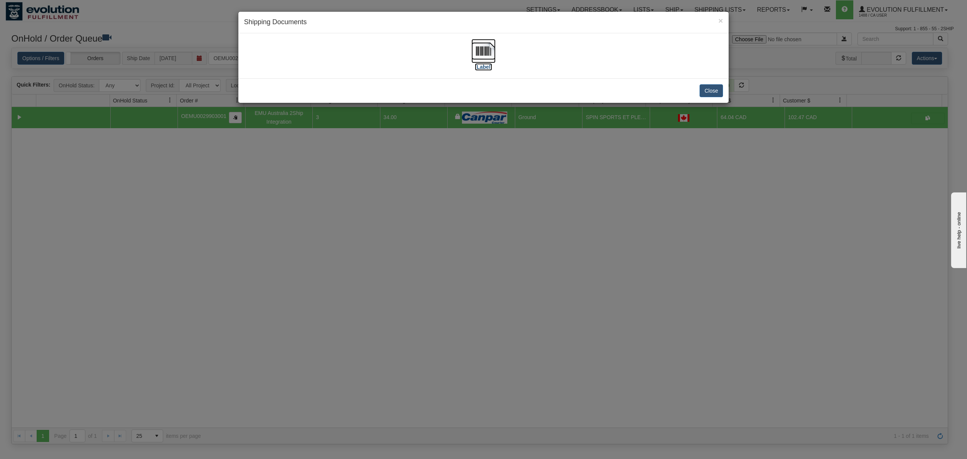
click at [484, 55] on img at bounding box center [483, 51] width 24 height 24
click at [722, 91] on button "Close" at bounding box center [710, 90] width 23 height 13
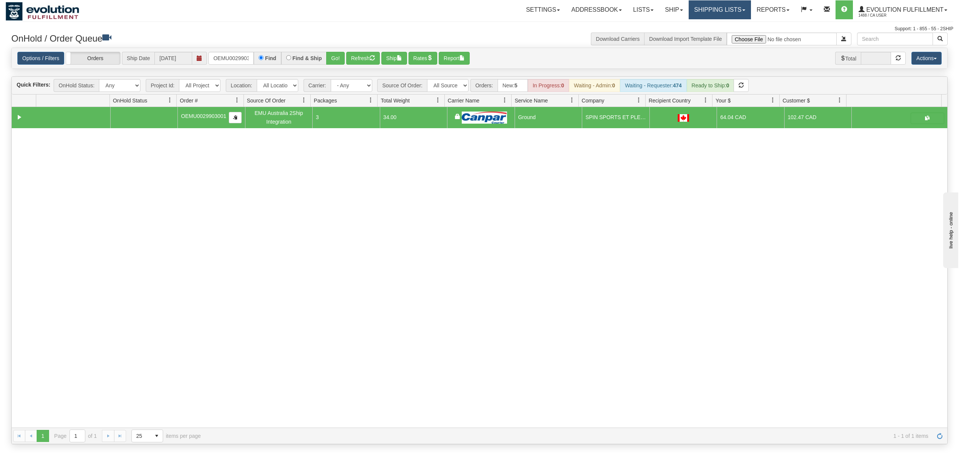
click at [711, 11] on link "Shipping lists" at bounding box center [720, 9] width 62 height 19
click at [698, 26] on span "Current Shipments" at bounding box center [707, 26] width 44 height 6
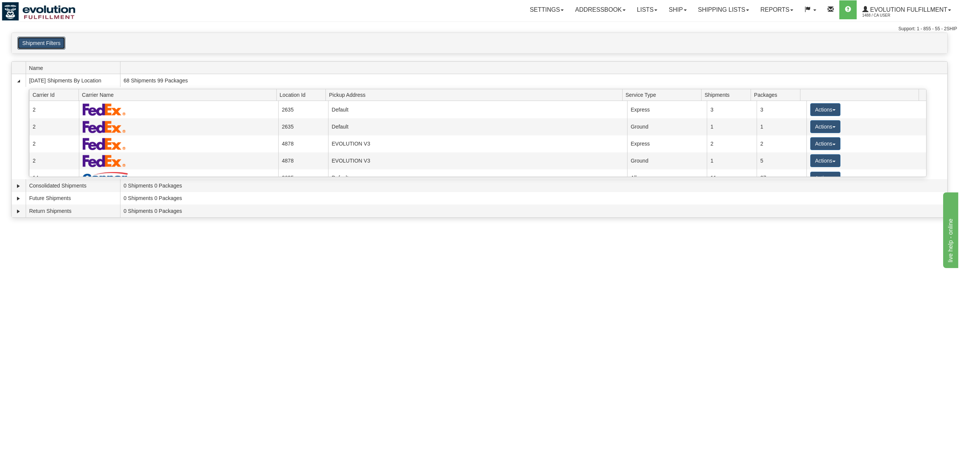
click at [47, 42] on button "Shipment Filters" at bounding box center [41, 43] width 48 height 13
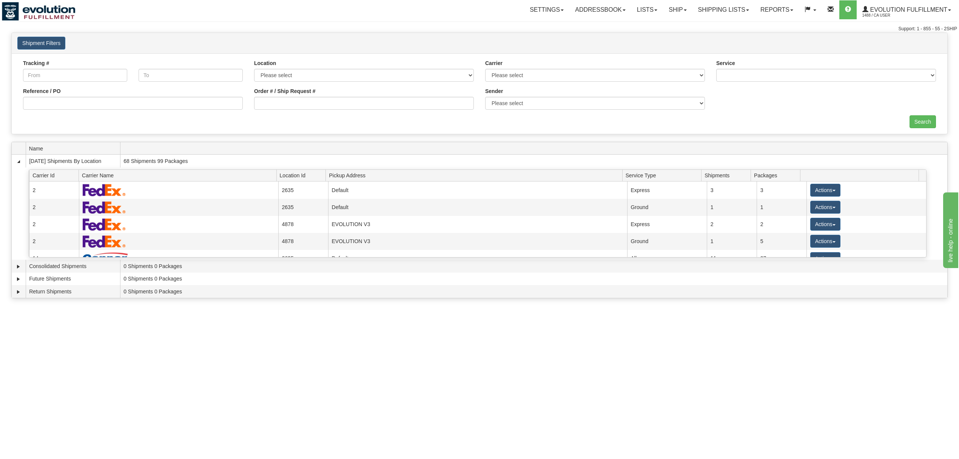
click at [395, 119] on div "Search" at bounding box center [479, 121] width 925 height 13
click at [386, 106] on input "Order # / Ship Request #" at bounding box center [364, 103] width 220 height 13
type input "9567"
click at [921, 120] on input "Search" at bounding box center [923, 121] width 26 height 13
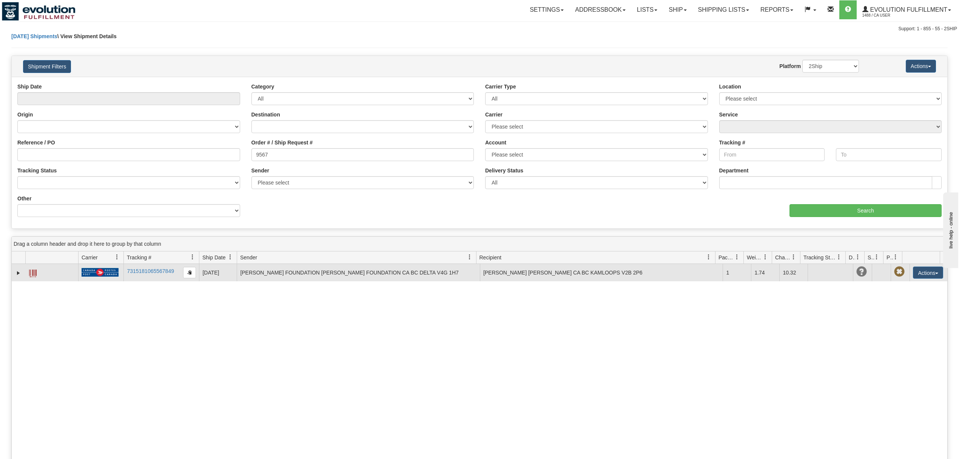
click at [32, 273] on span at bounding box center [33, 273] width 8 height 8
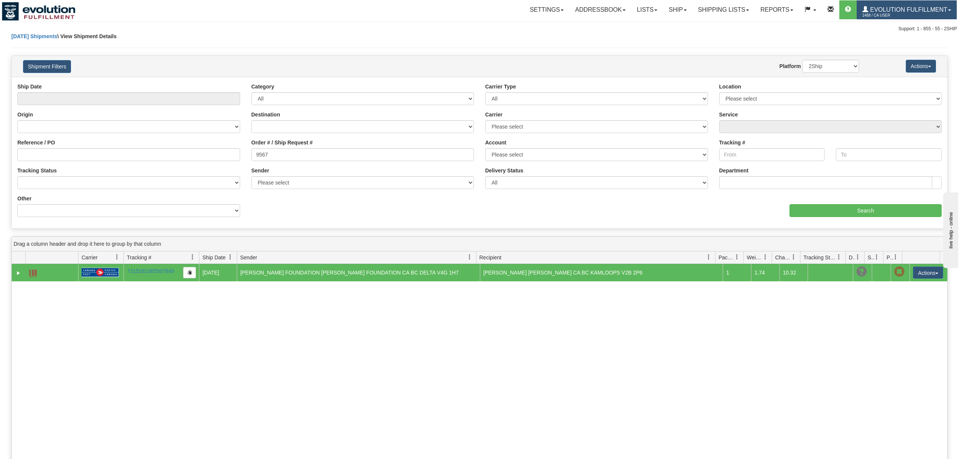
click at [867, 11] on span at bounding box center [866, 9] width 6 height 6
click at [895, 46] on span "LOG OUT" at bounding box center [907, 46] width 24 height 6
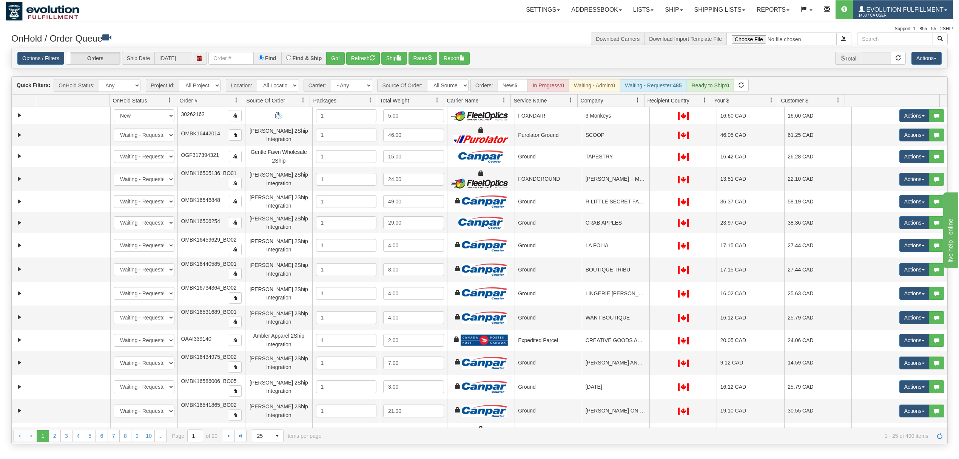
click at [915, 12] on span "1488 / CA User" at bounding box center [887, 16] width 57 height 8
click at [897, 44] on span "LOG OUT" at bounding box center [903, 46] width 24 height 6
